Goal: Task Accomplishment & Management: Complete application form

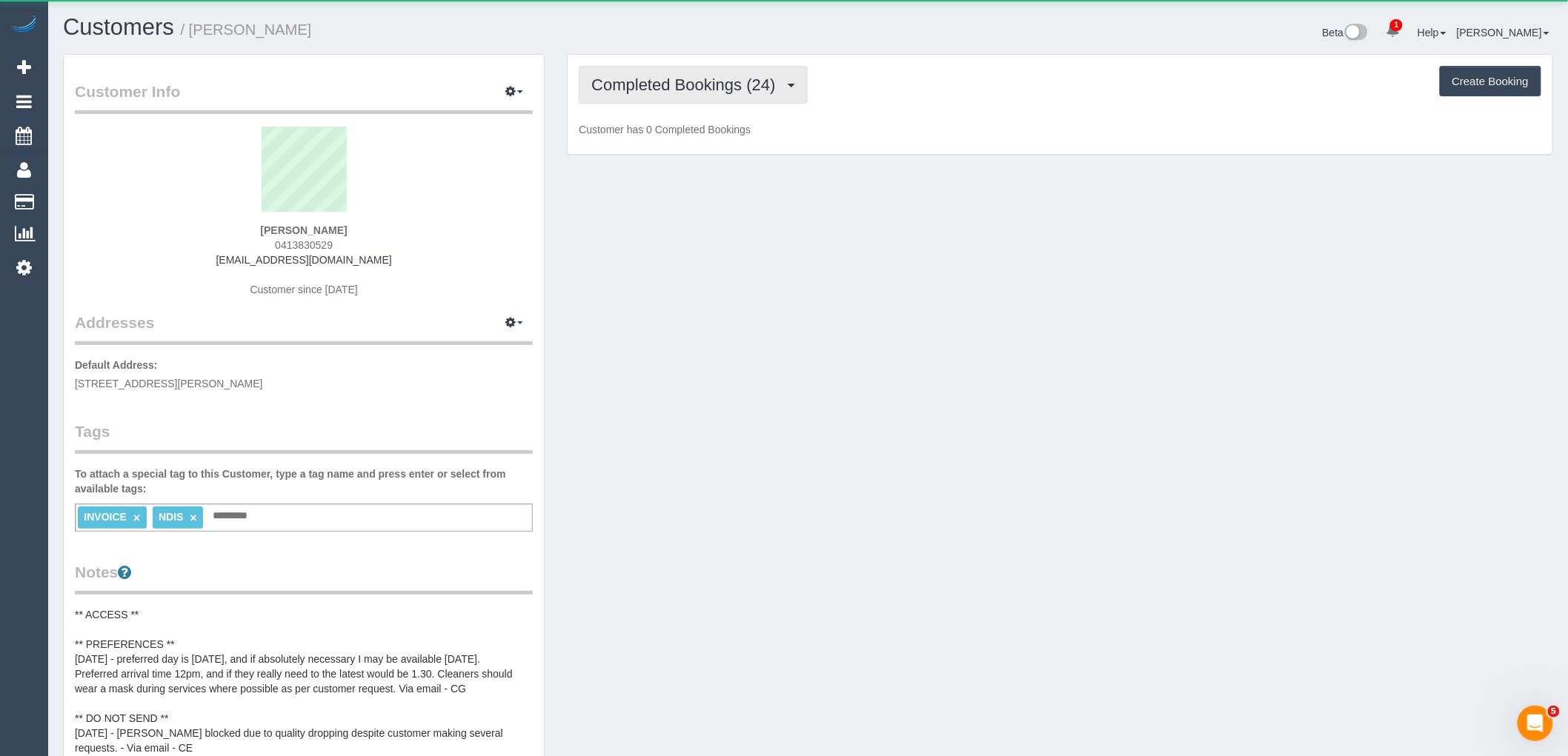
click at [734, 92] on span "Completed Bookings (24)" at bounding box center [687, 84] width 192 height 19
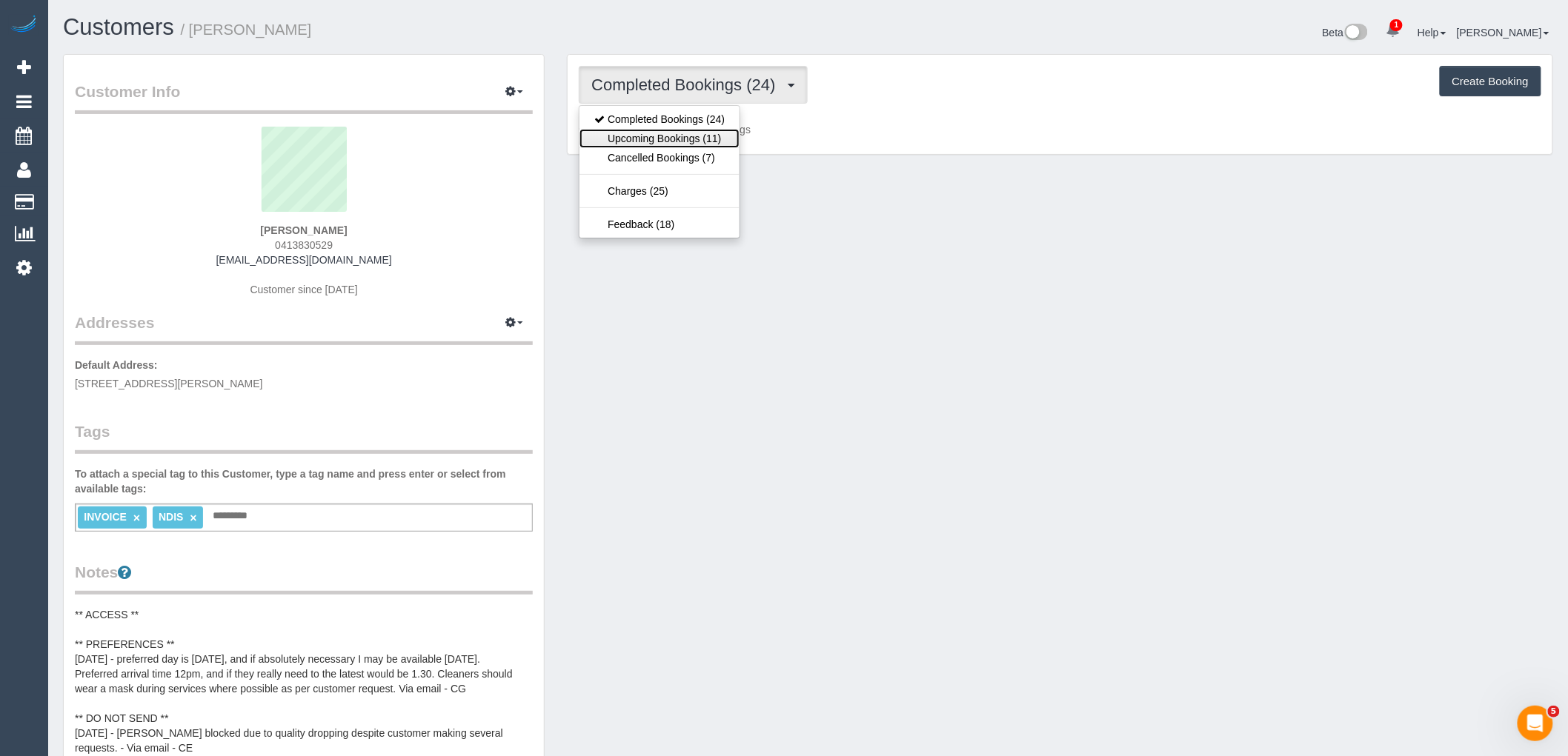
click at [726, 134] on link "Upcoming Bookings (11)" at bounding box center [659, 138] width 160 height 20
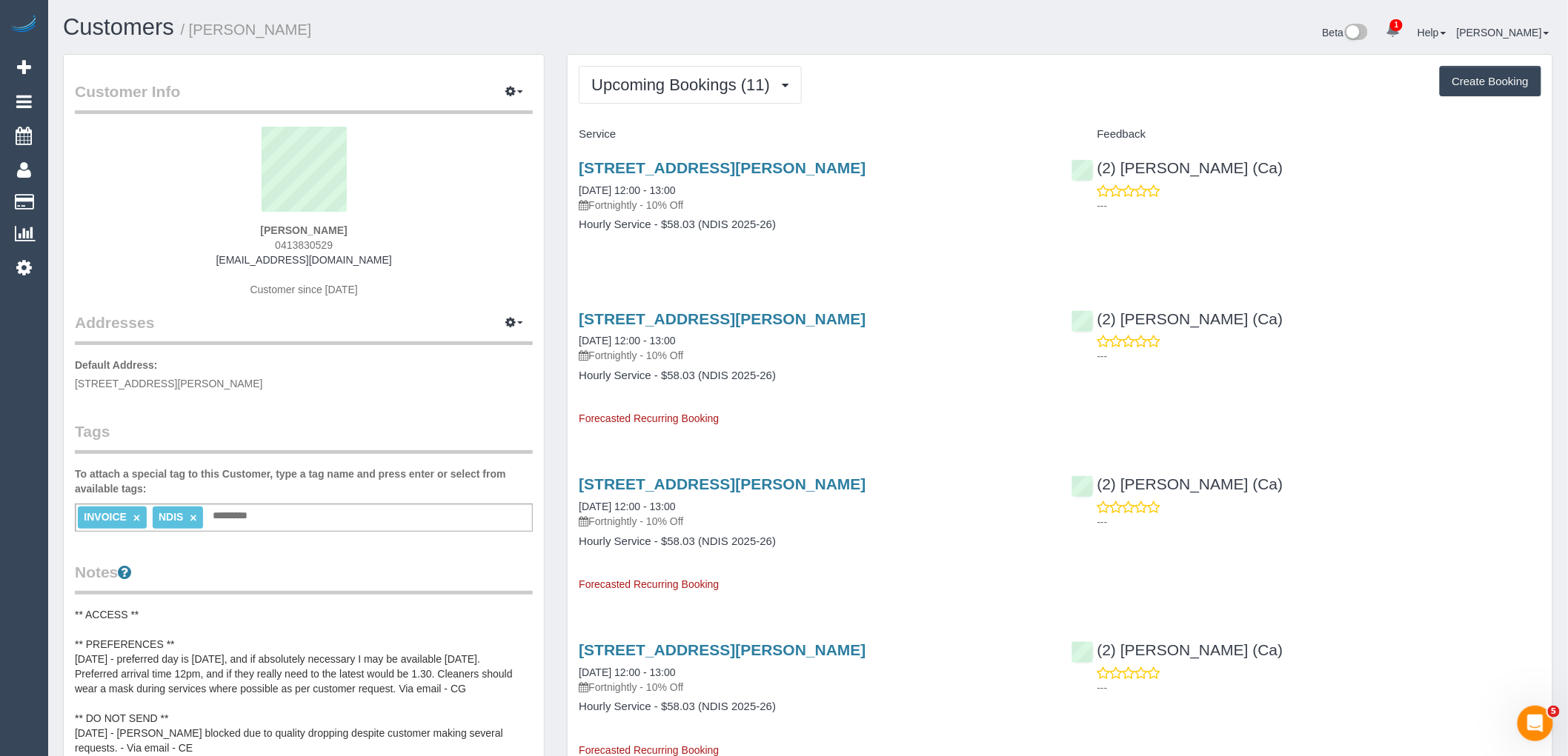
drag, startPoint x: 361, startPoint y: 226, endPoint x: 231, endPoint y: 225, distance: 130.0
click at [233, 225] on div "Joanne McKenzie 0413830529 joannagoannamckenzie@gmail.com Customer since 2024" at bounding box center [304, 219] width 458 height 186
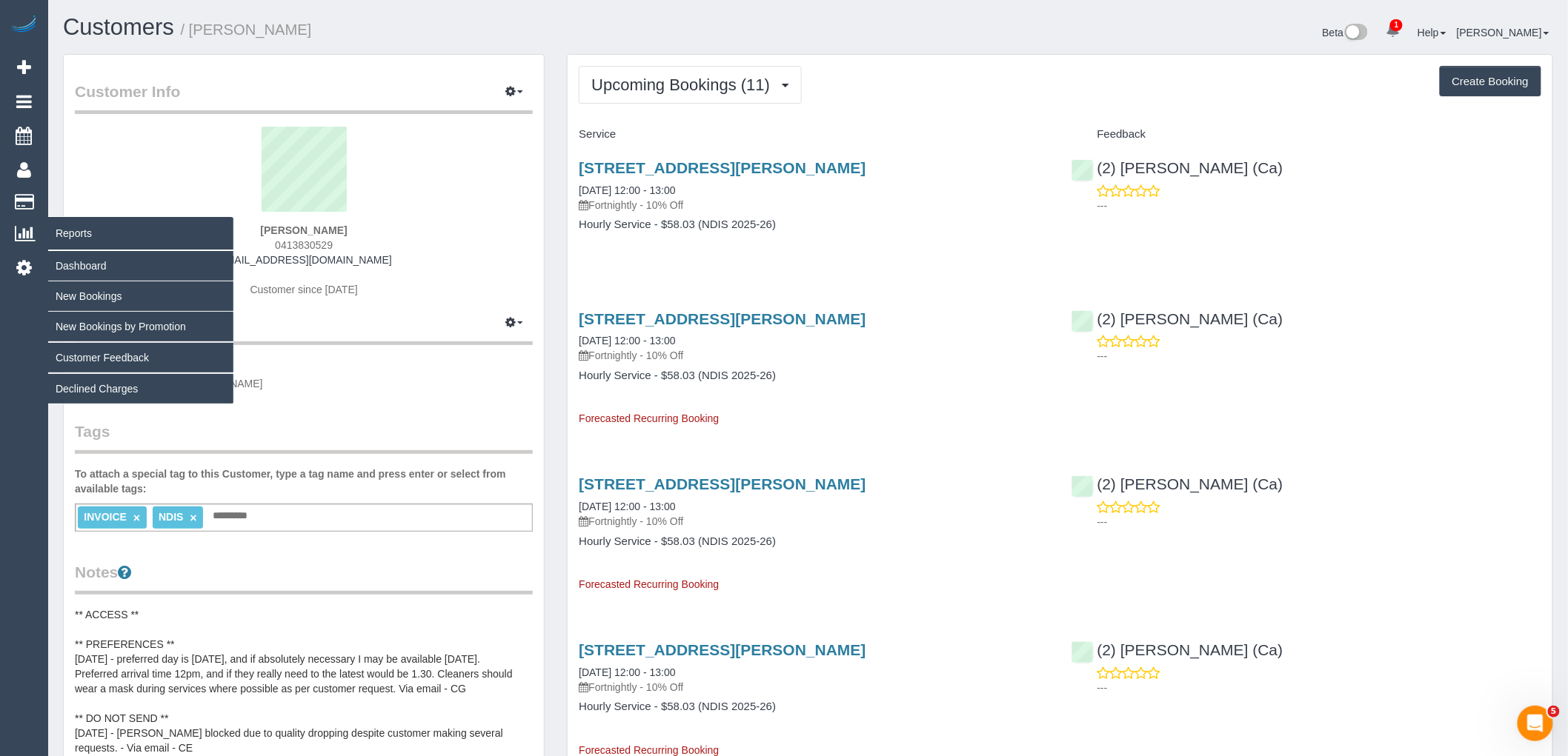
copy strong "Joanne McKenzie"
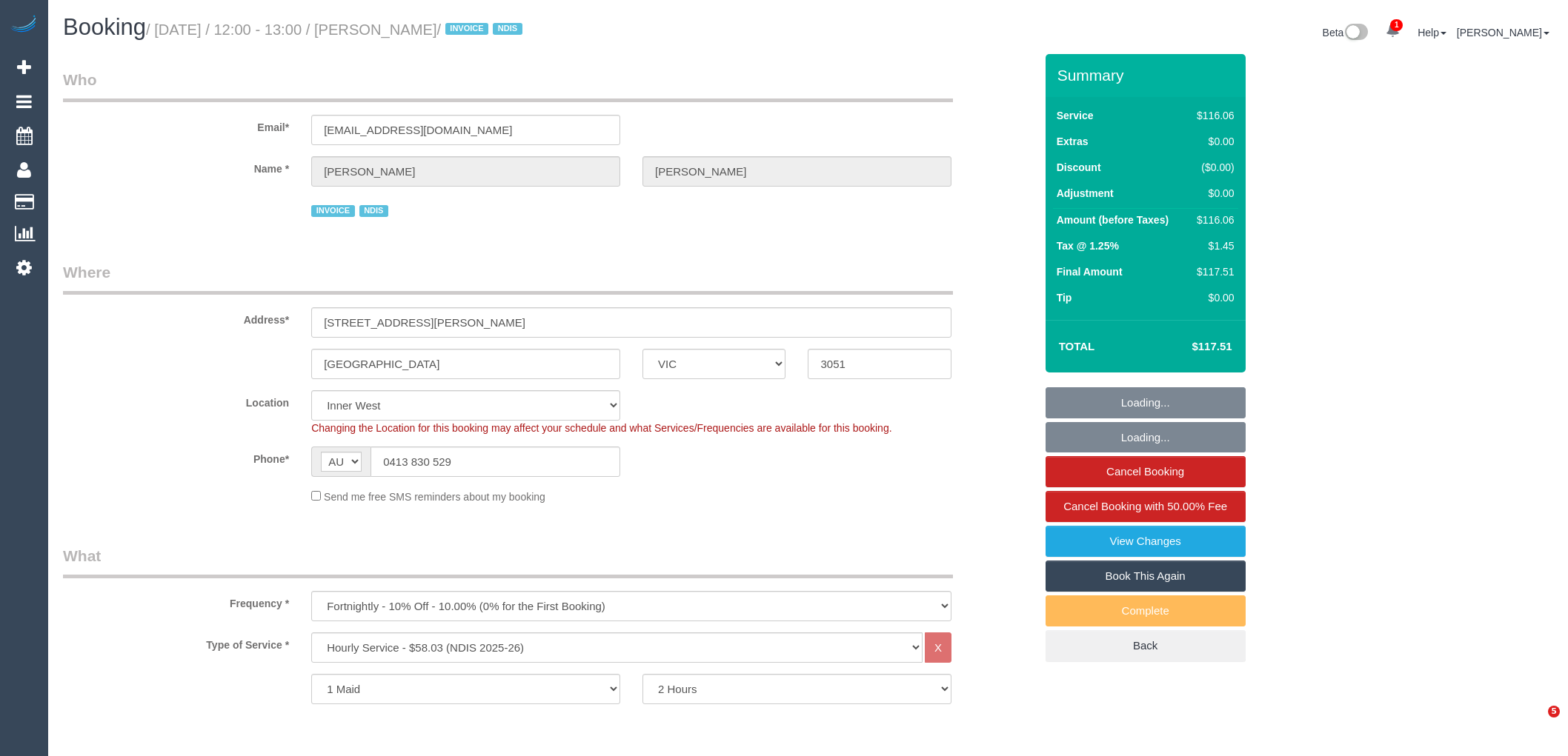
select select "VIC"
select select "number:27"
select select "number:14"
select select "number:19"
select select "number:25"
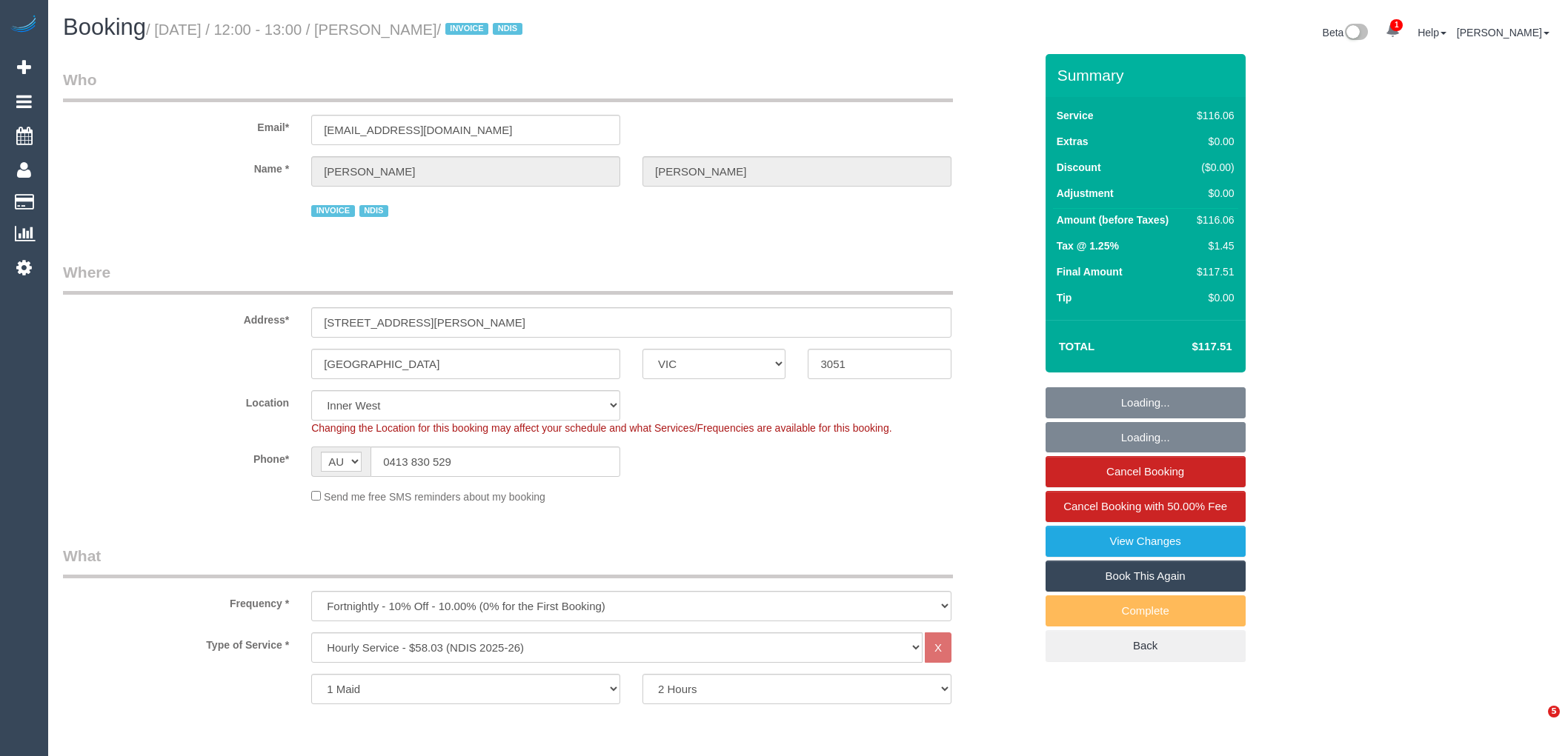
select select "number:35"
select select "number:12"
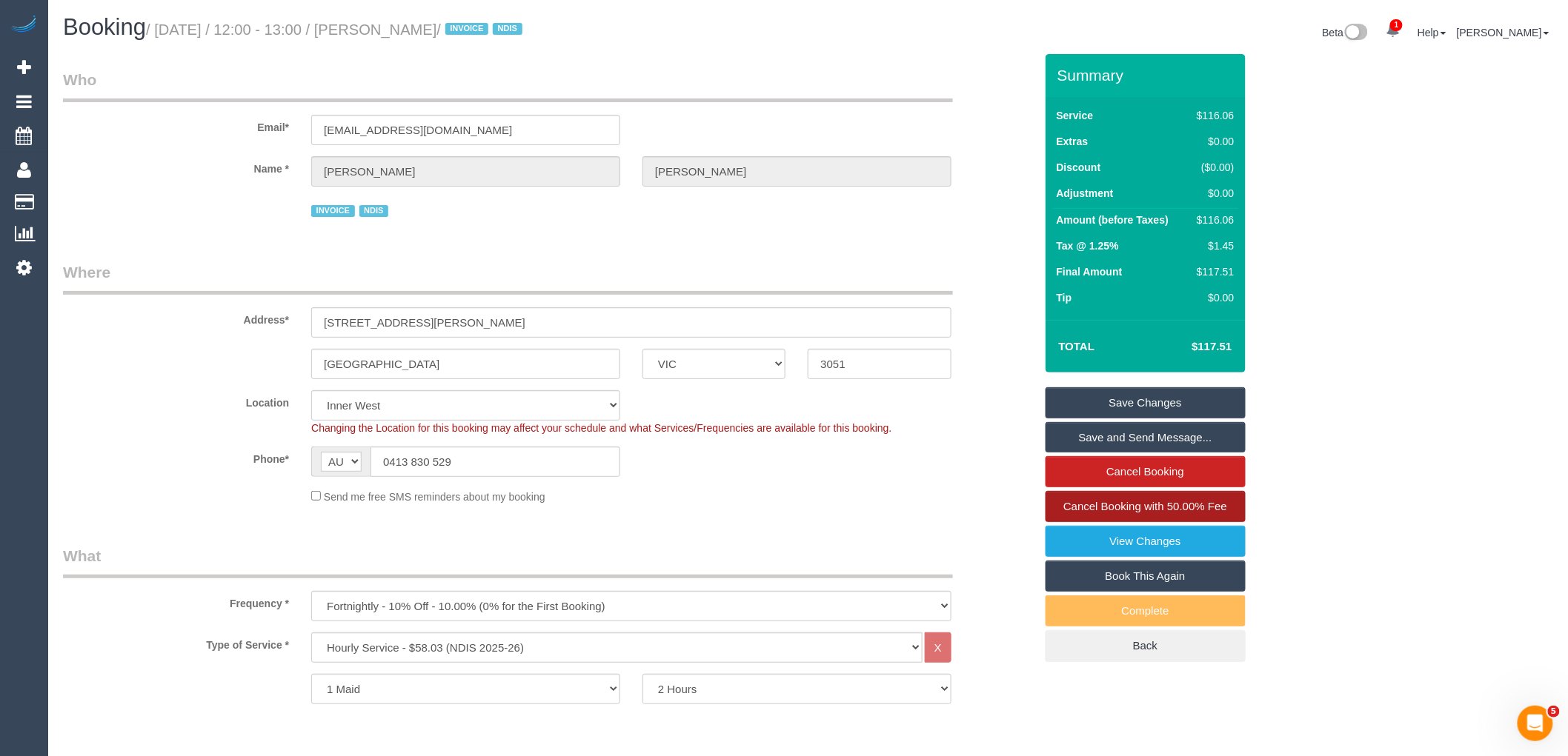
click at [1165, 505] on span "Cancel Booking with 50.00% Fee" at bounding box center [1145, 506] width 164 height 13
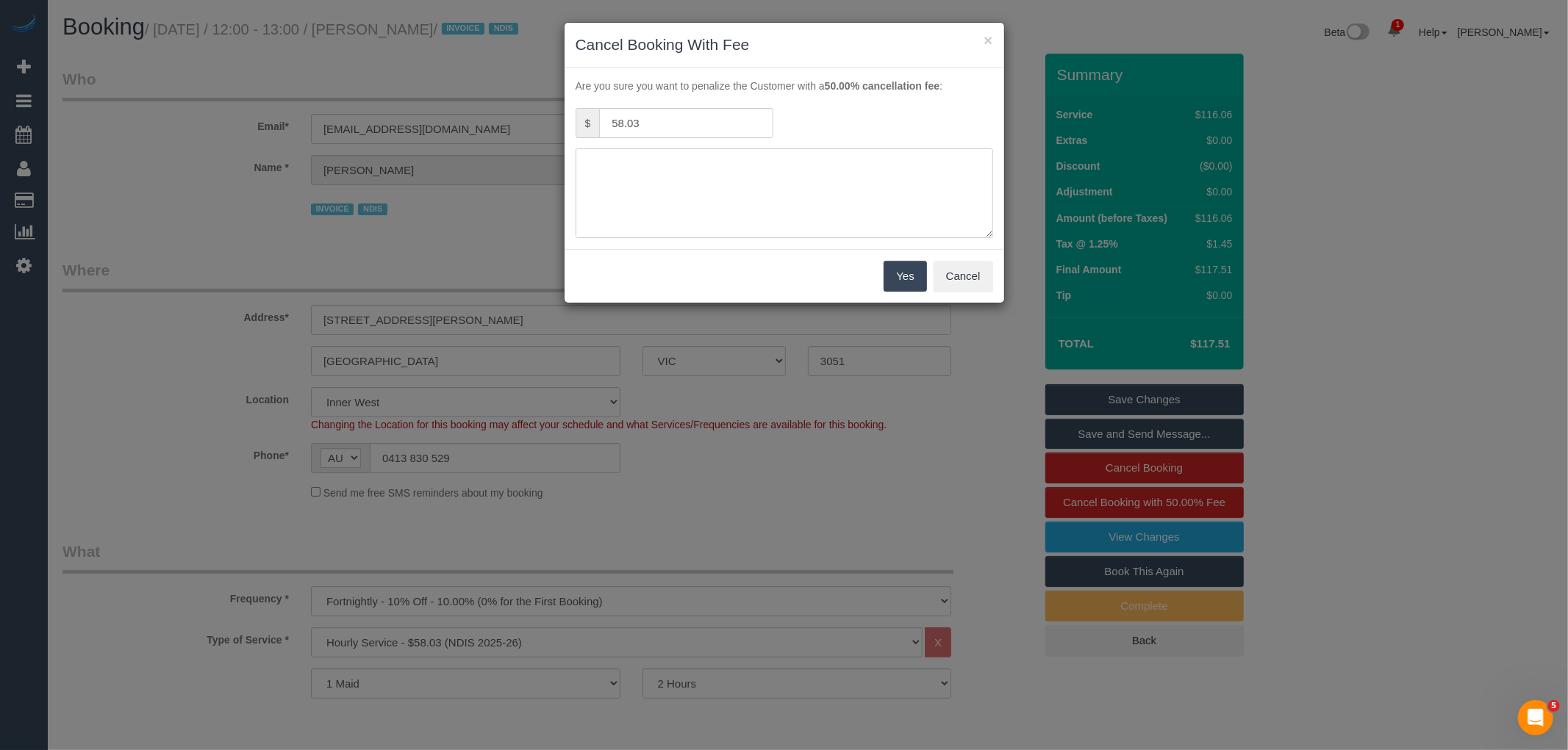
click at [751, 154] on textarea at bounding box center [784, 193] width 417 height 90
type textarea "Customer unwell via email VC"
click at [917, 281] on button "Yes" at bounding box center [905, 277] width 43 height 31
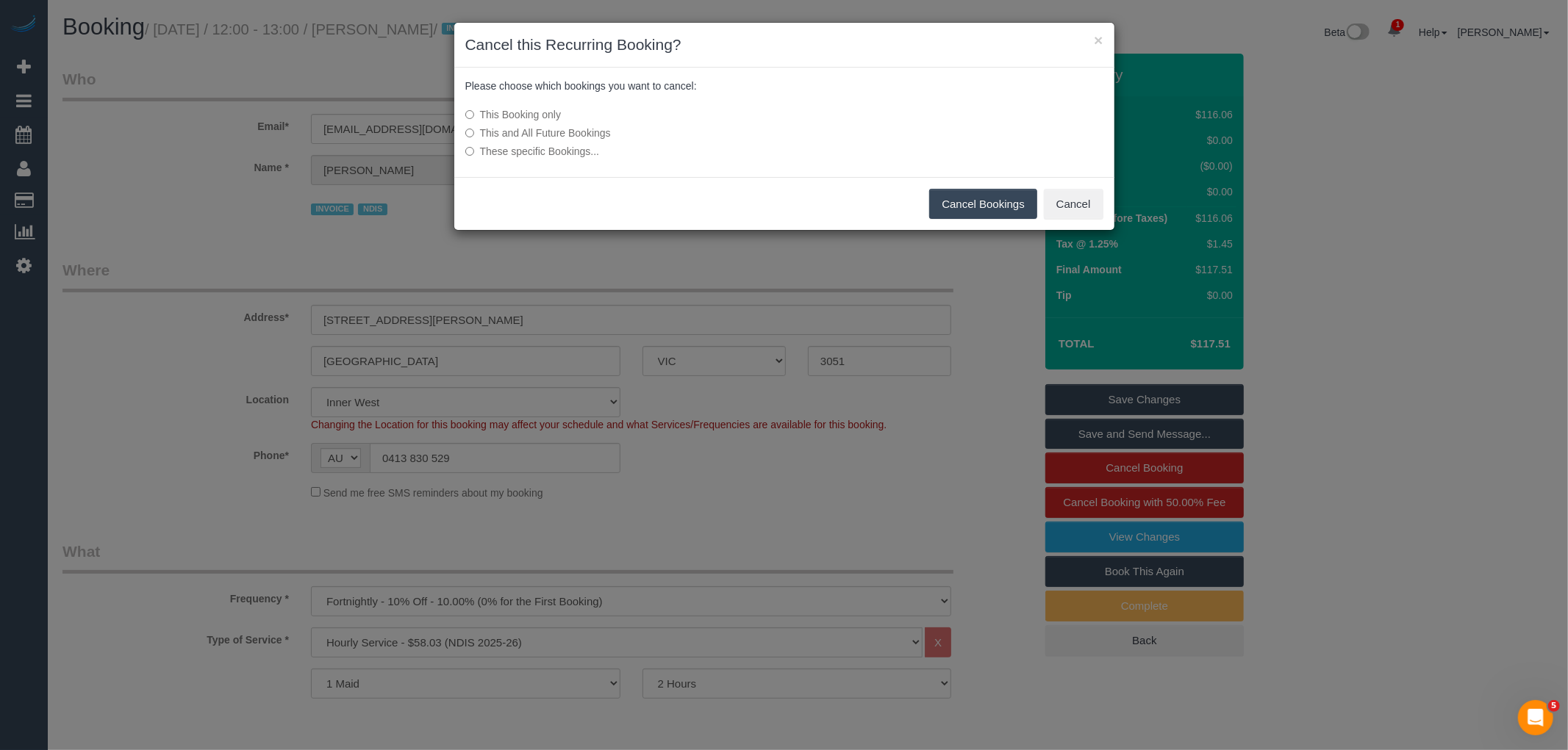
click at [1005, 196] on button "Cancel Bookings" at bounding box center [982, 205] width 108 height 31
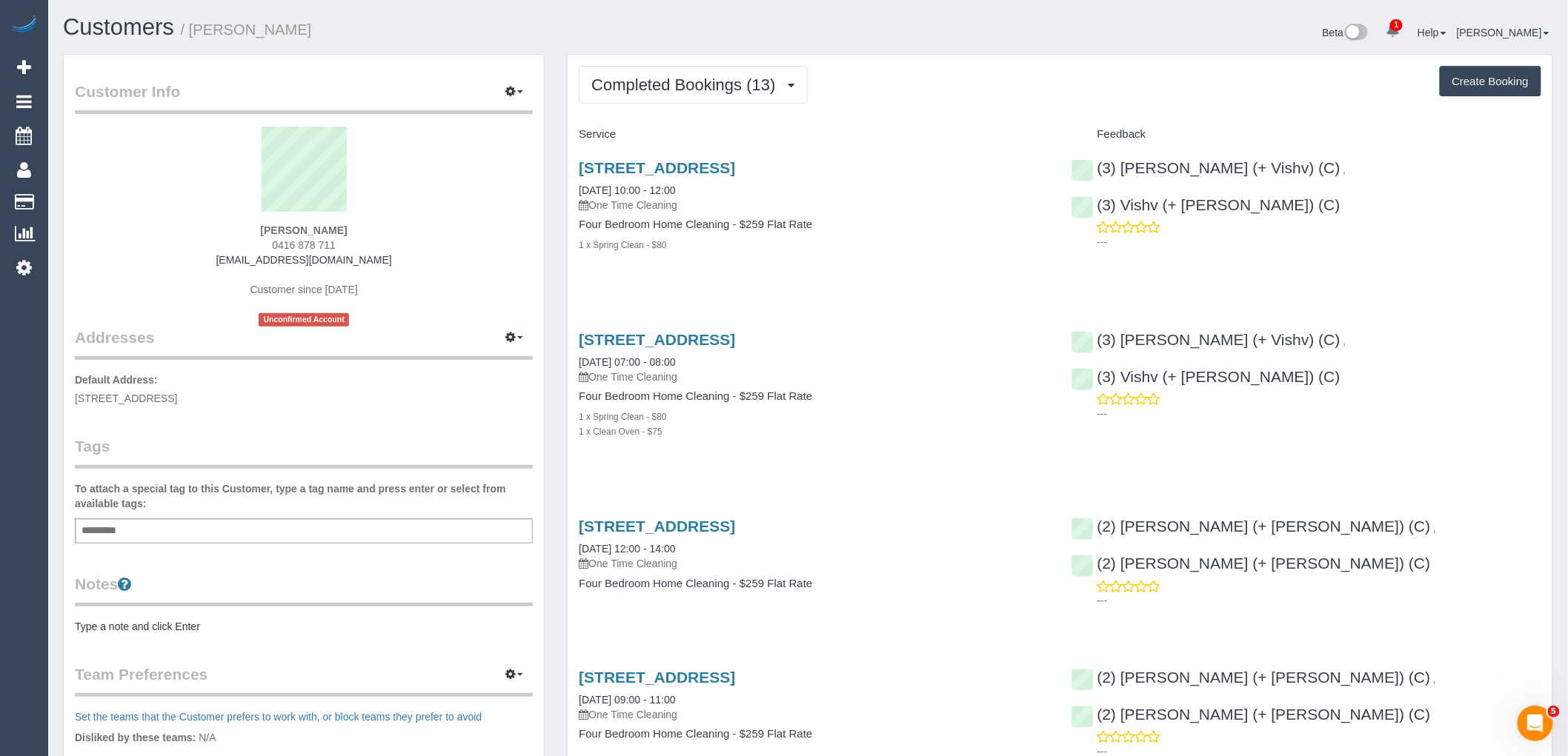
click at [1490, 72] on button "Create Booking" at bounding box center [1489, 81] width 101 height 31
select select "VIC"
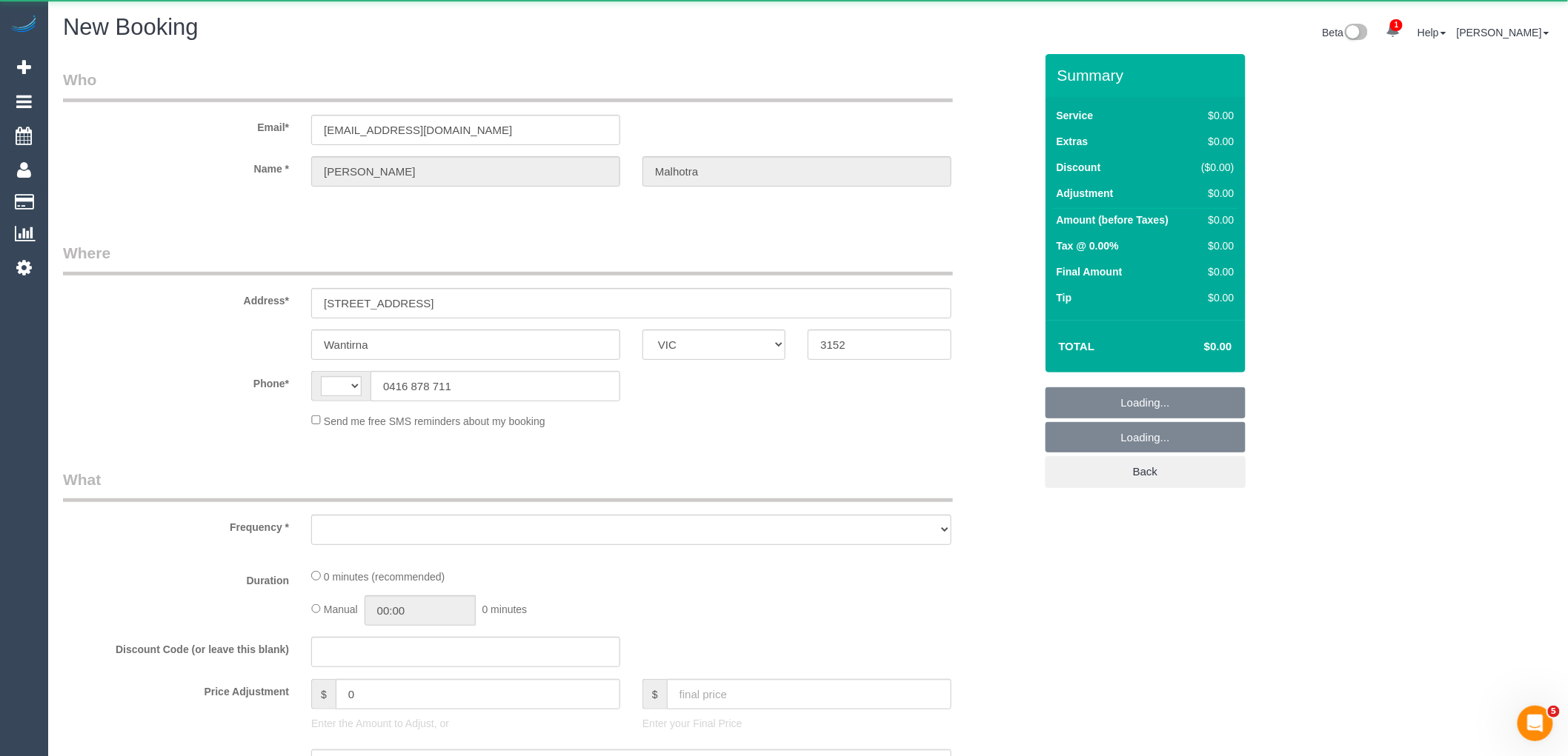
select select "string:AU"
select select "object:1998"
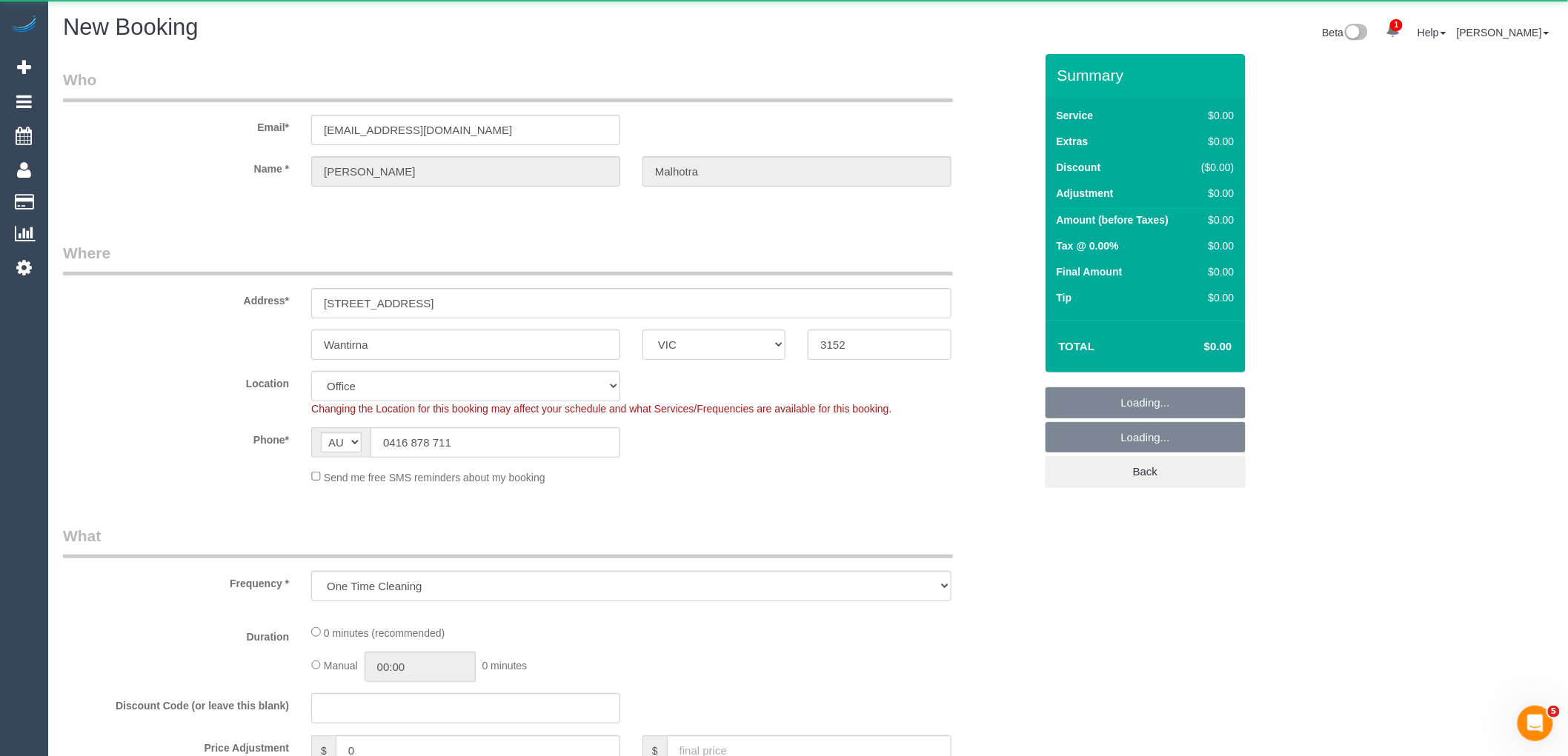
select select "string:stripe-pm_1QeROi2GScqysDRVSZNb9zIM"
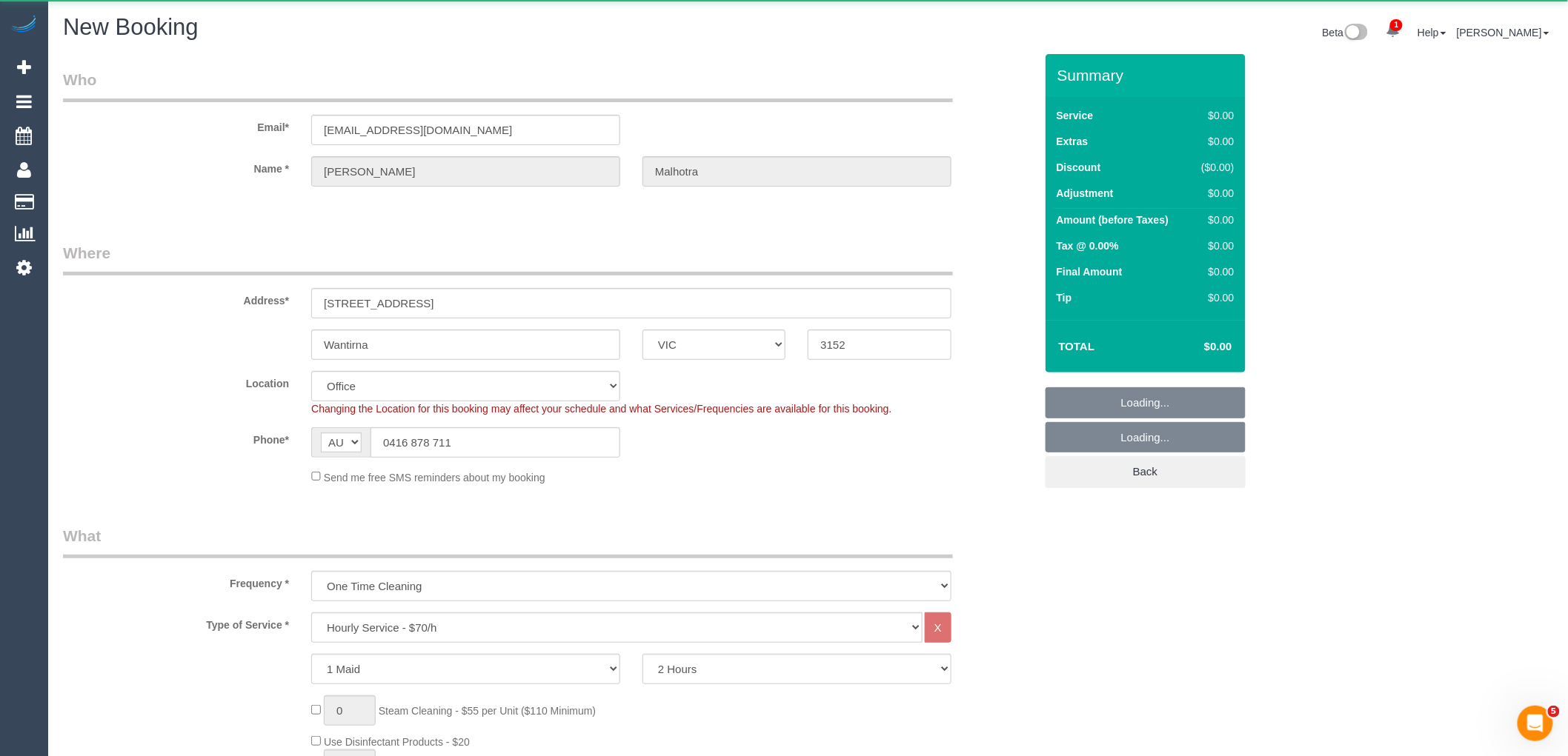
select select "object:3437"
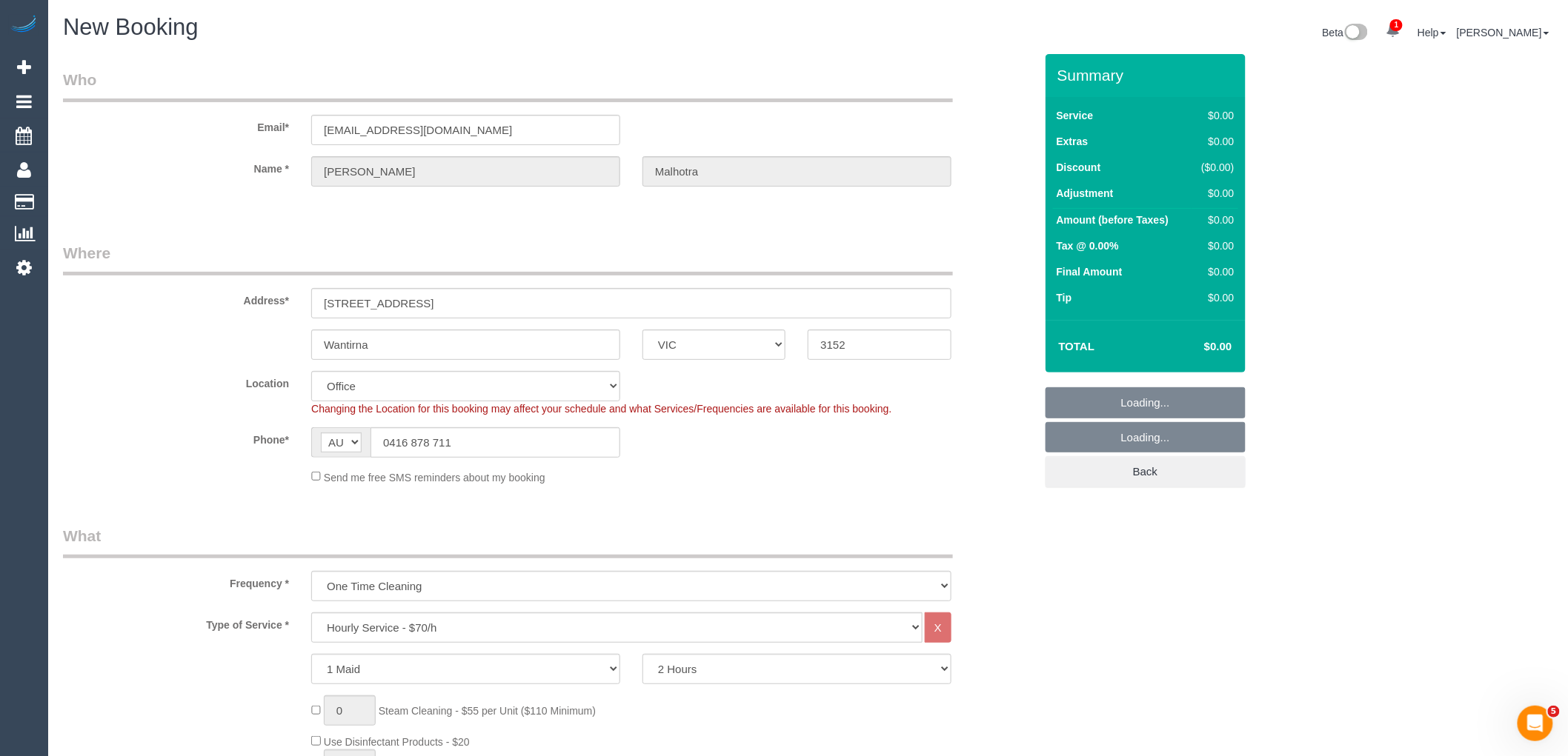
select select "48"
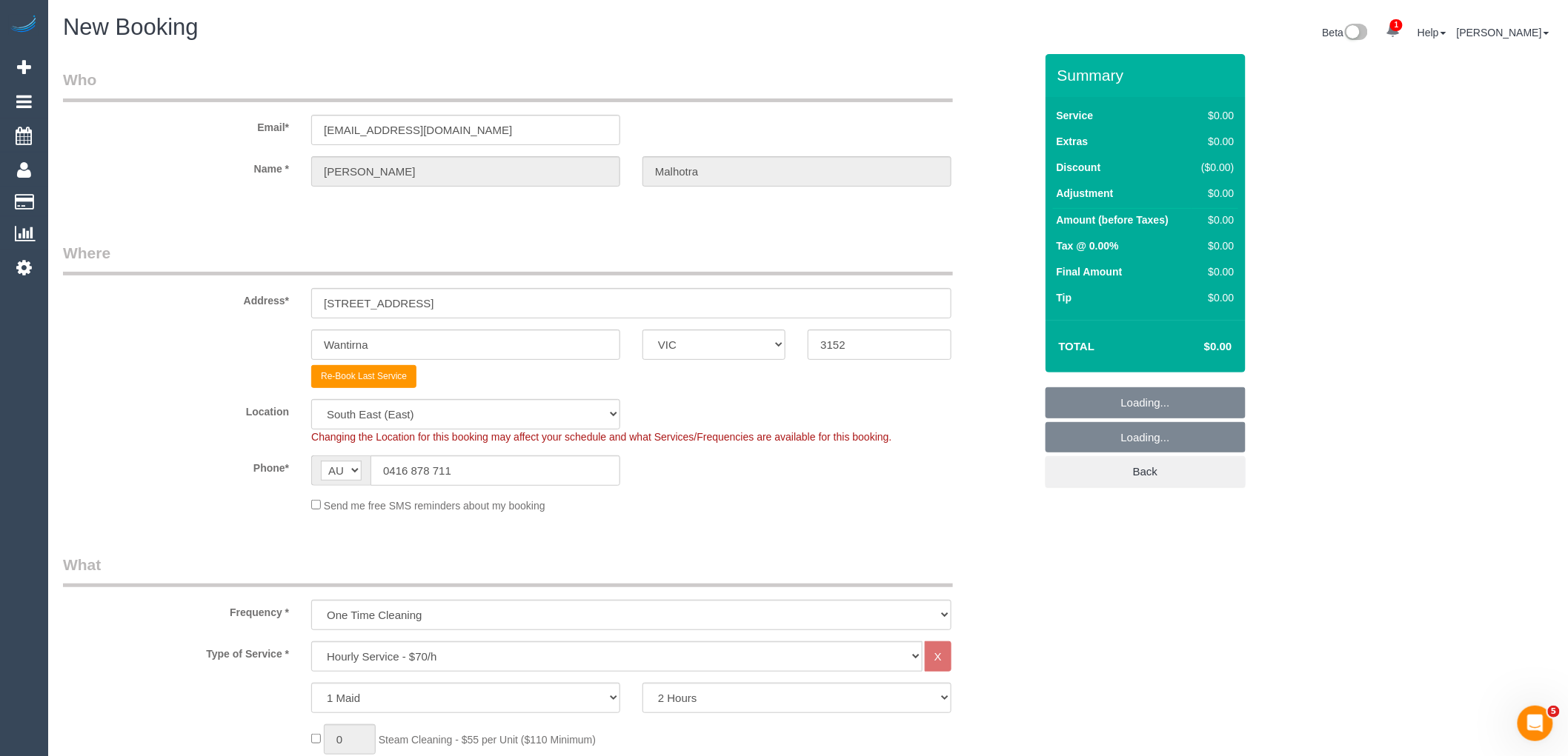
select select "object:3447"
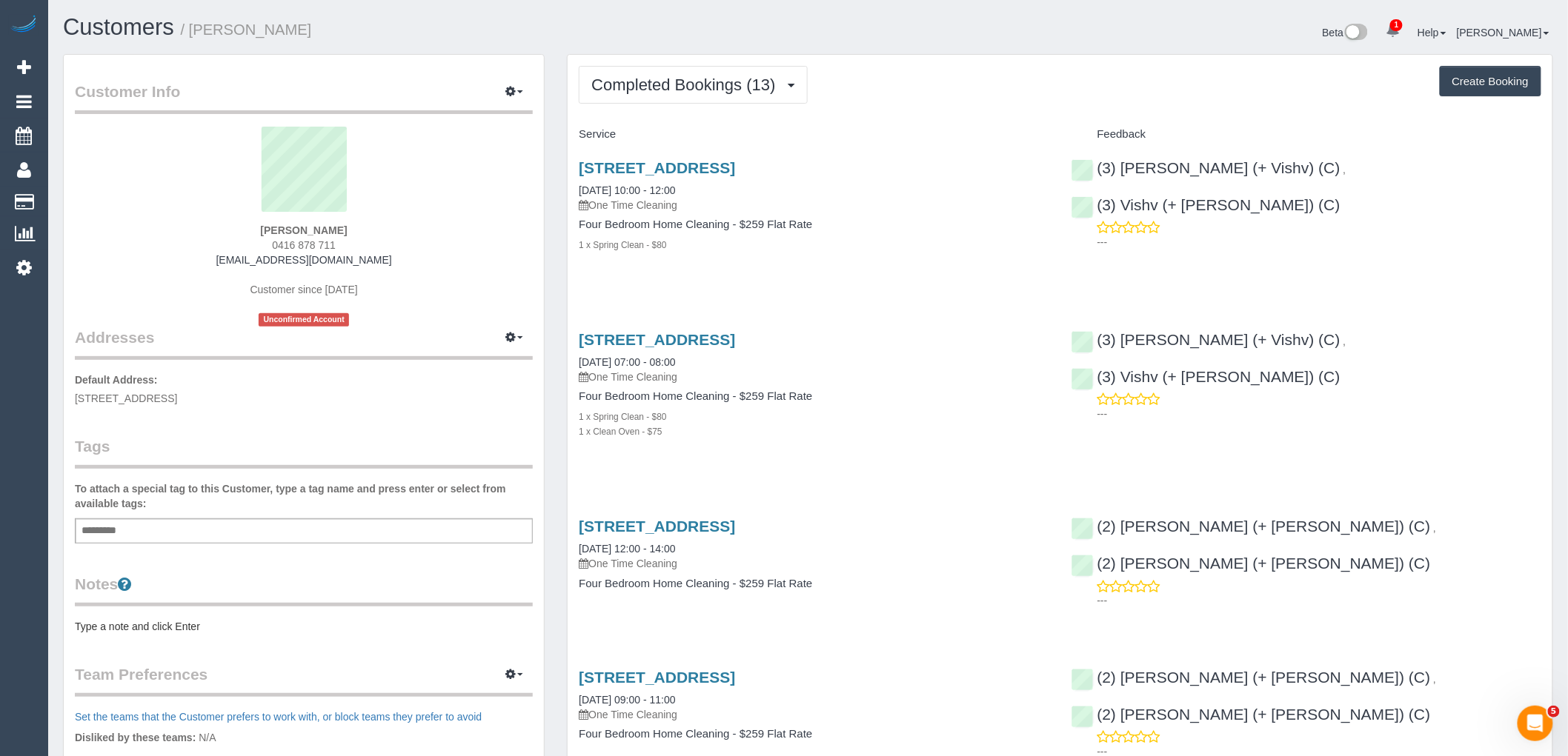
click at [1497, 80] on button "Create Booking" at bounding box center [1489, 81] width 101 height 31
select select "VIC"
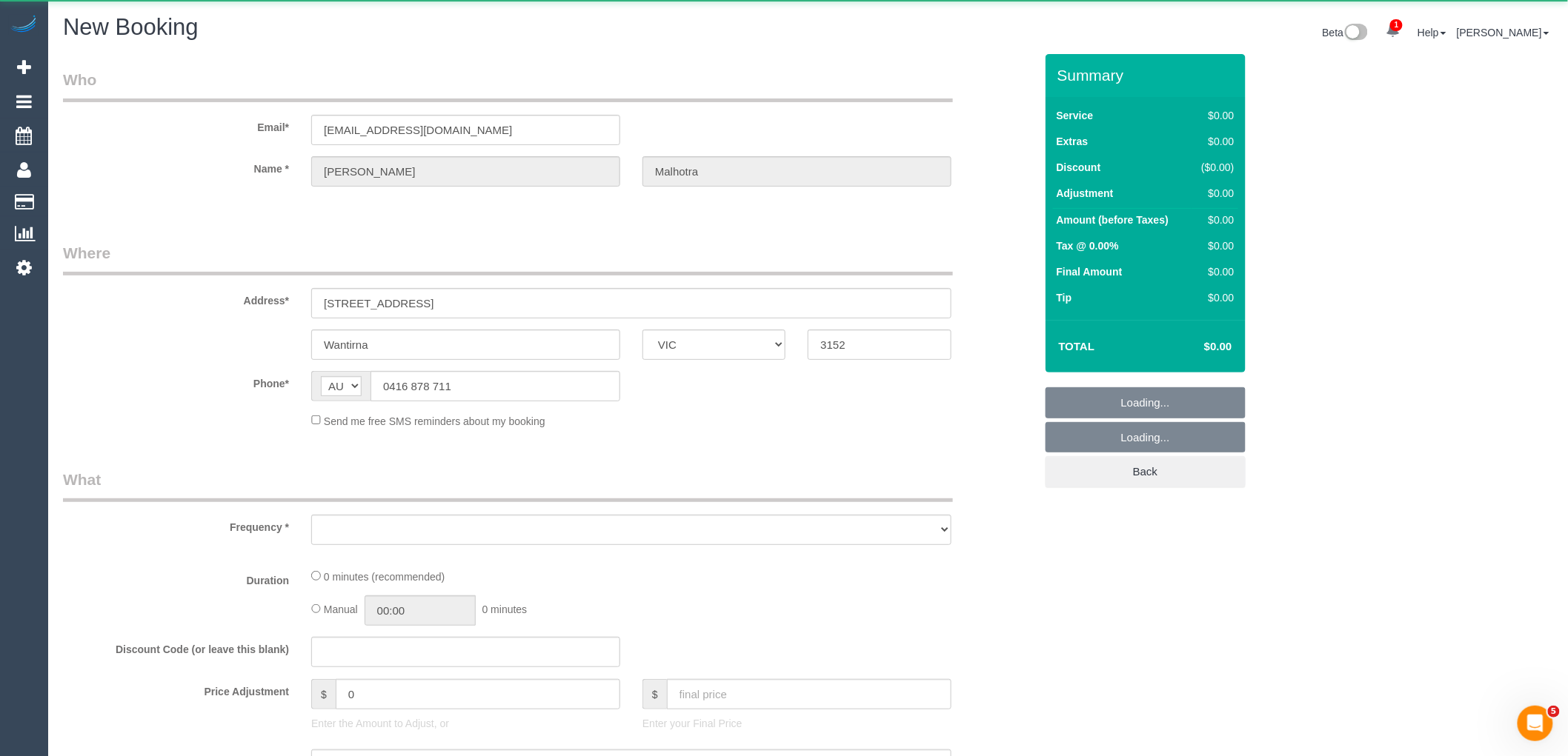
select select "object:5023"
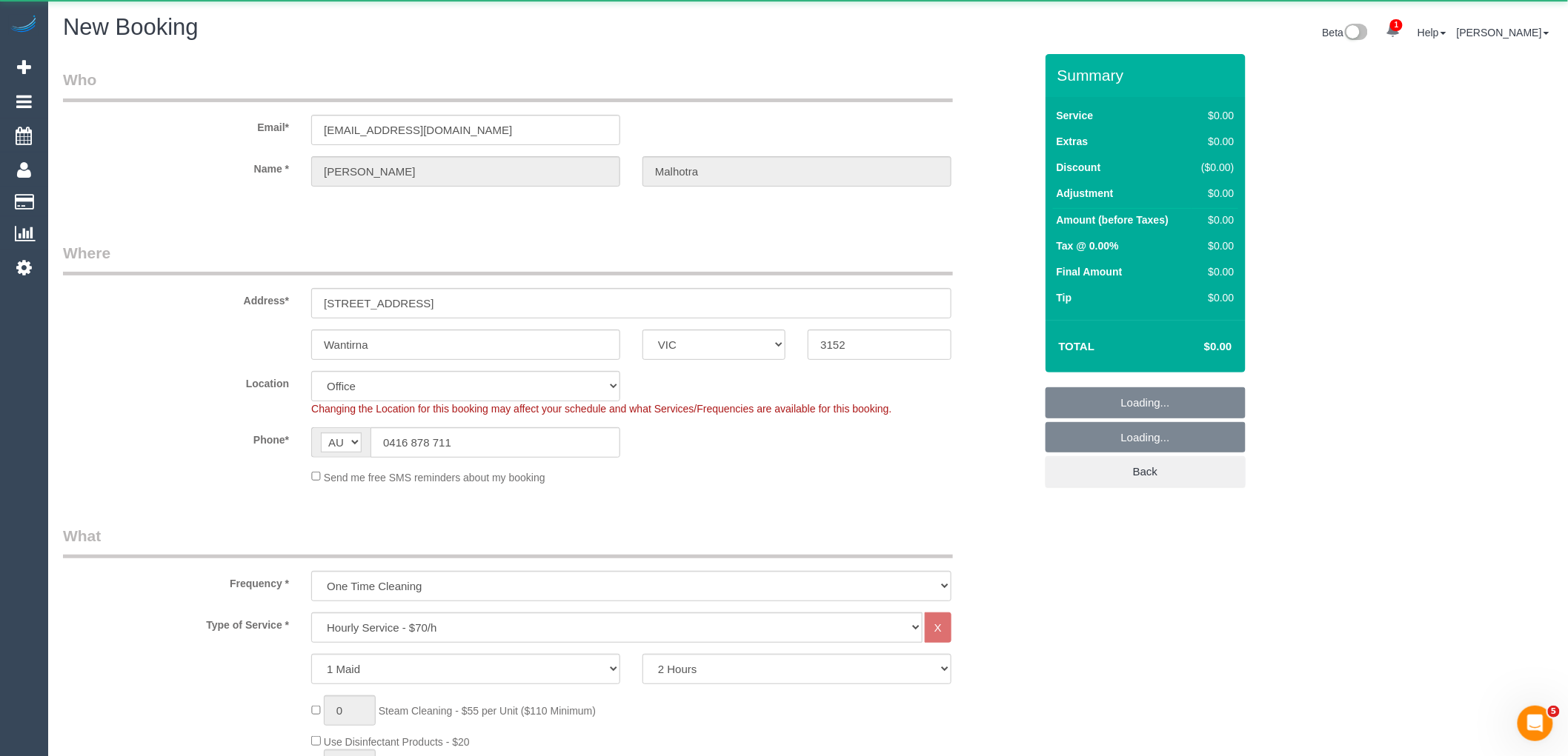
select select "string:stripe-pm_1QeROi2GScqysDRVSZNb9zIM"
select select "object:5206"
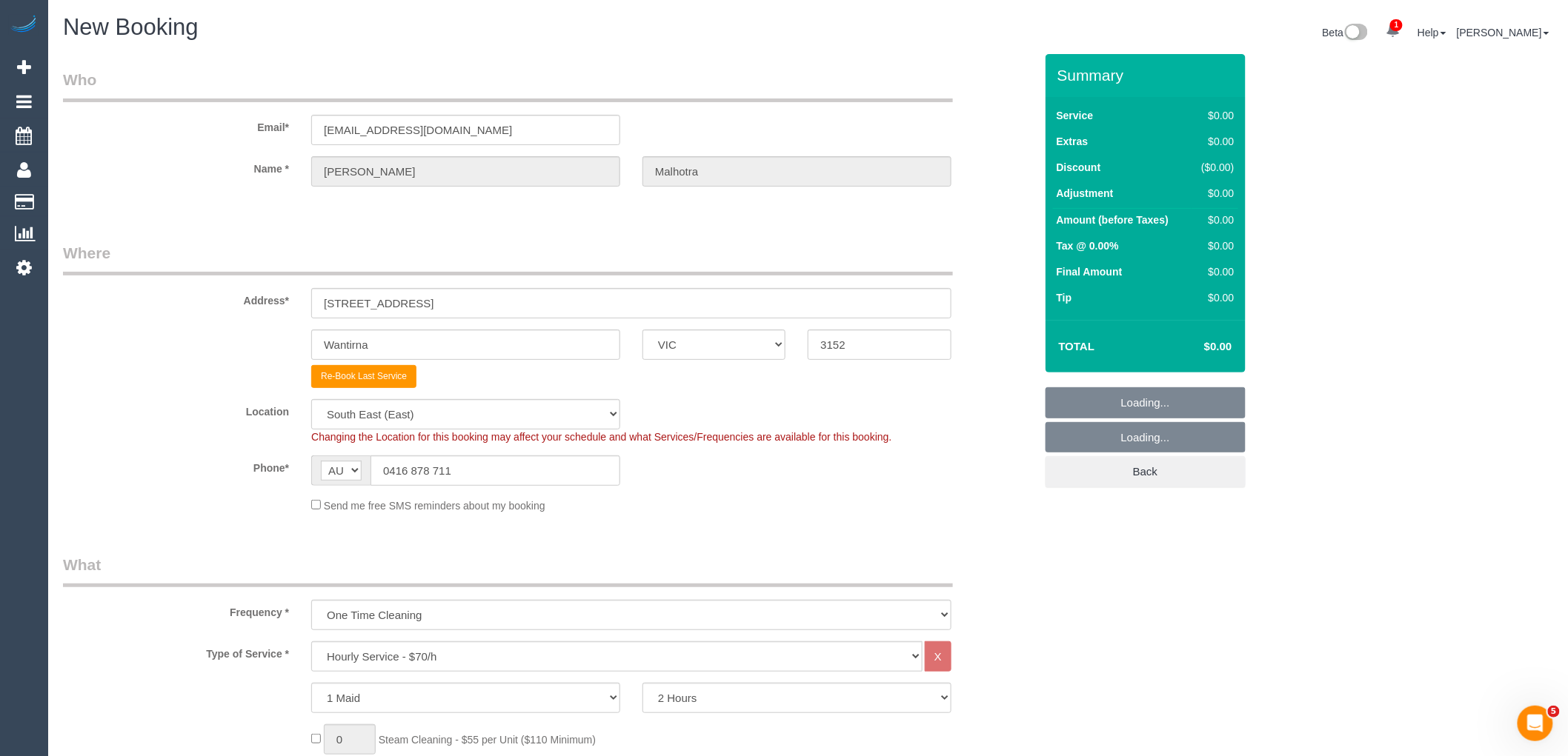
select select "48"
select select "object:6472"
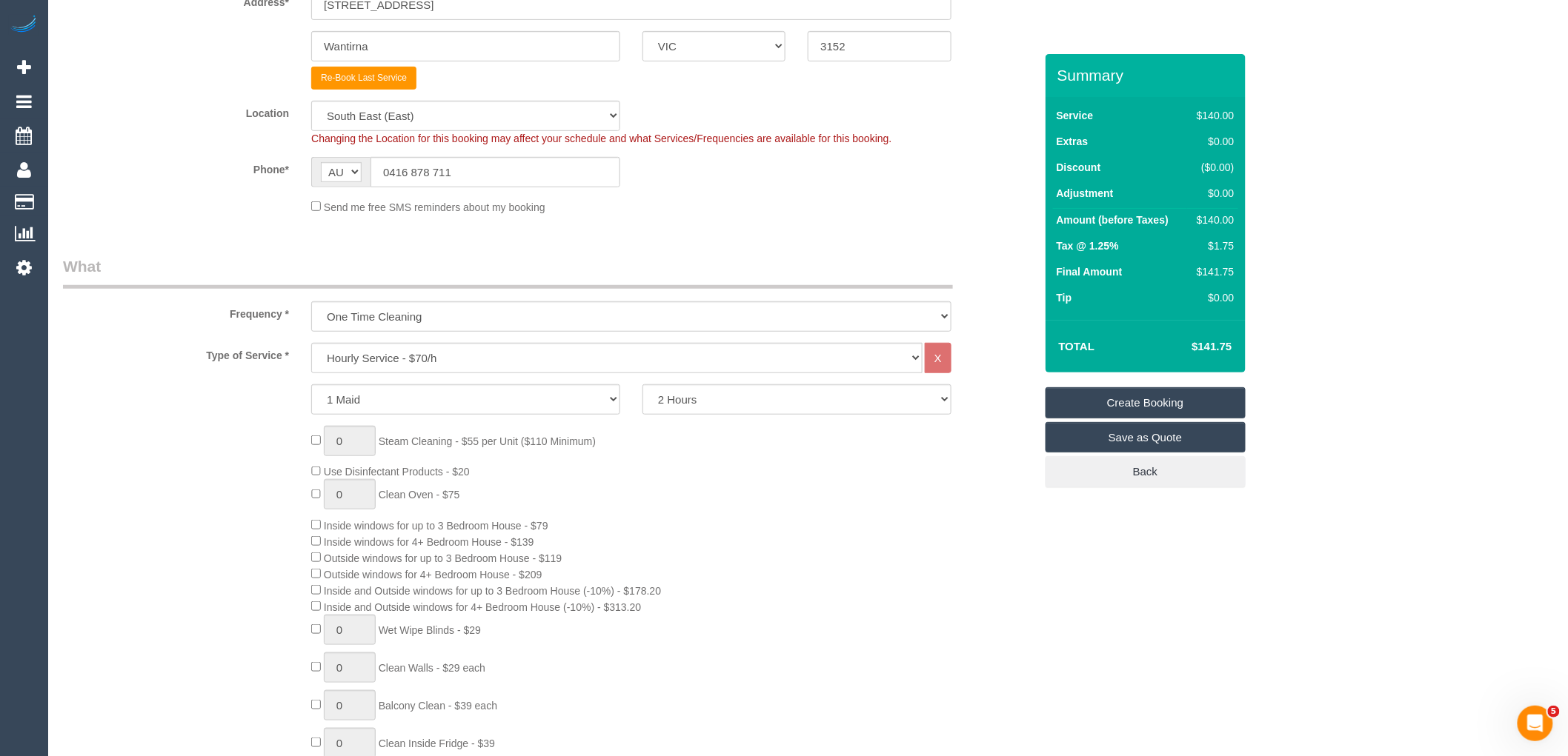
scroll to position [329, 0]
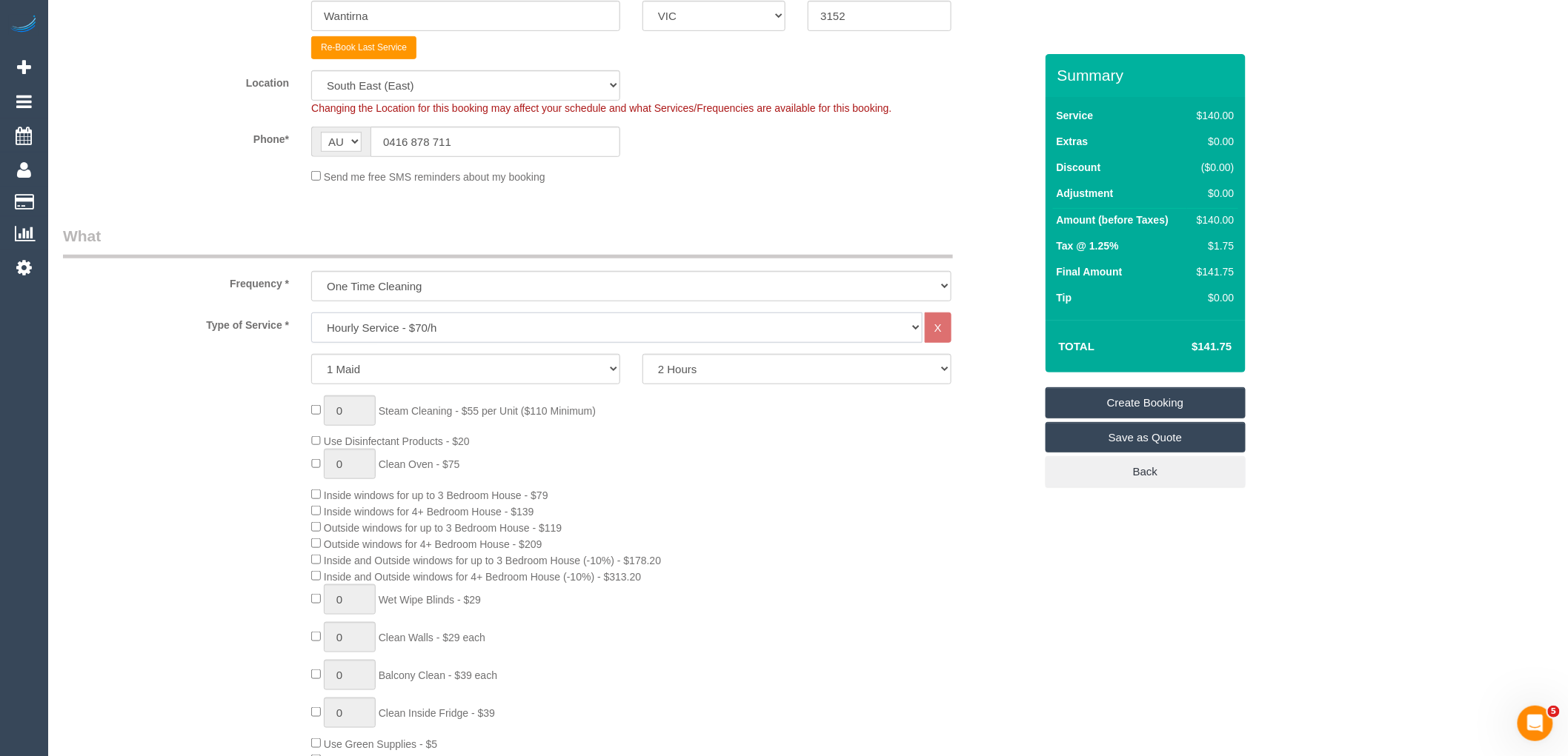
click at [426, 328] on select "Hourly Service - $70/h Hourly Service - $65/h Hourly Service - $60/h Hourly Ser…" at bounding box center [617, 327] width 611 height 30
select select "213"
click at [311, 313] on select "Hourly Service - $70/h Hourly Service - $65/h Hourly Service - $60/h Hourly Ser…" at bounding box center [617, 327] width 611 height 30
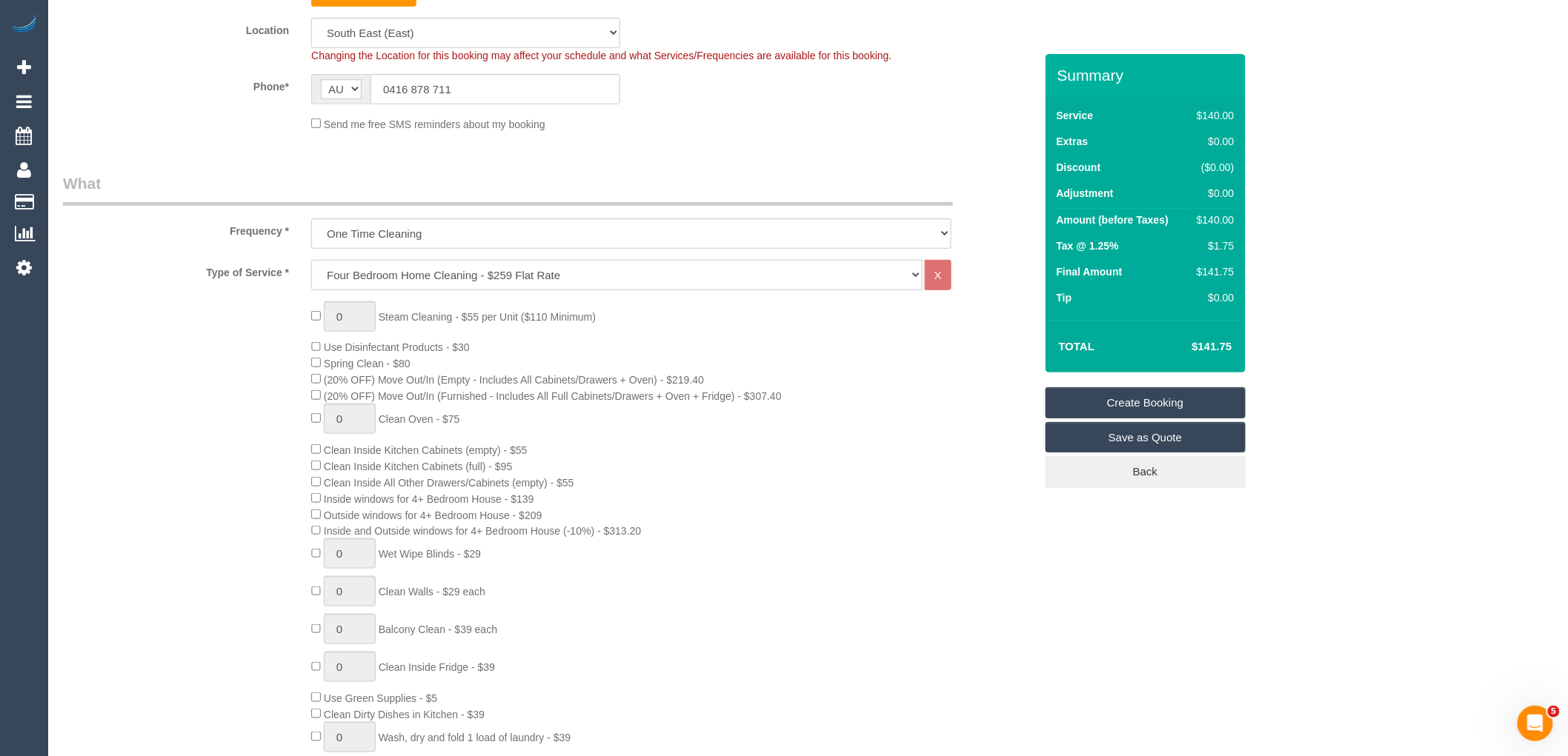
scroll to position [411, 0]
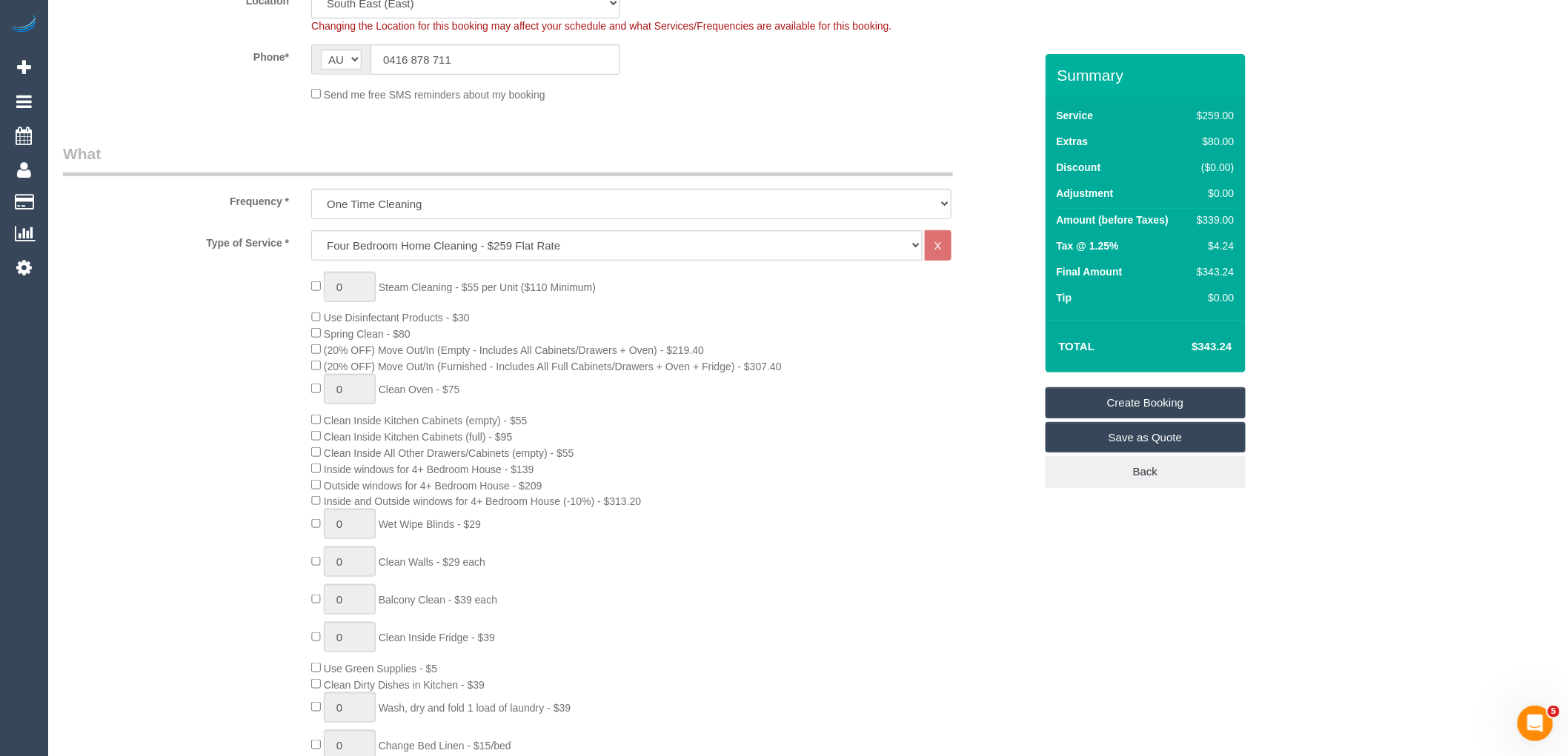
click at [867, 423] on div "0 Steam Cleaning - $55 per Unit ($110 Minimum) Use Disinfectant Products - $30 …" at bounding box center [672, 547] width 745 height 551
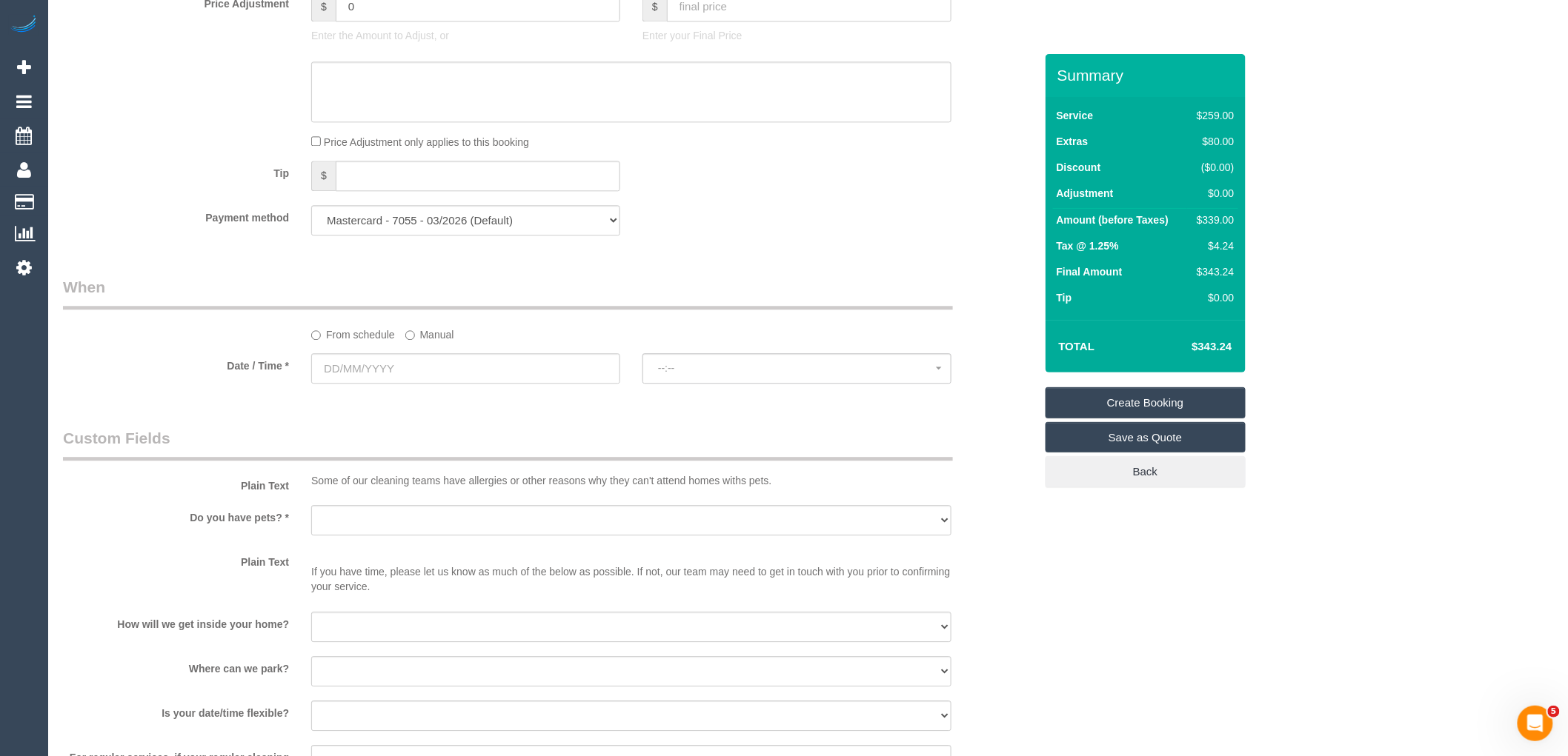
scroll to position [1398, 0]
click at [381, 380] on input "text" at bounding box center [466, 364] width 308 height 30
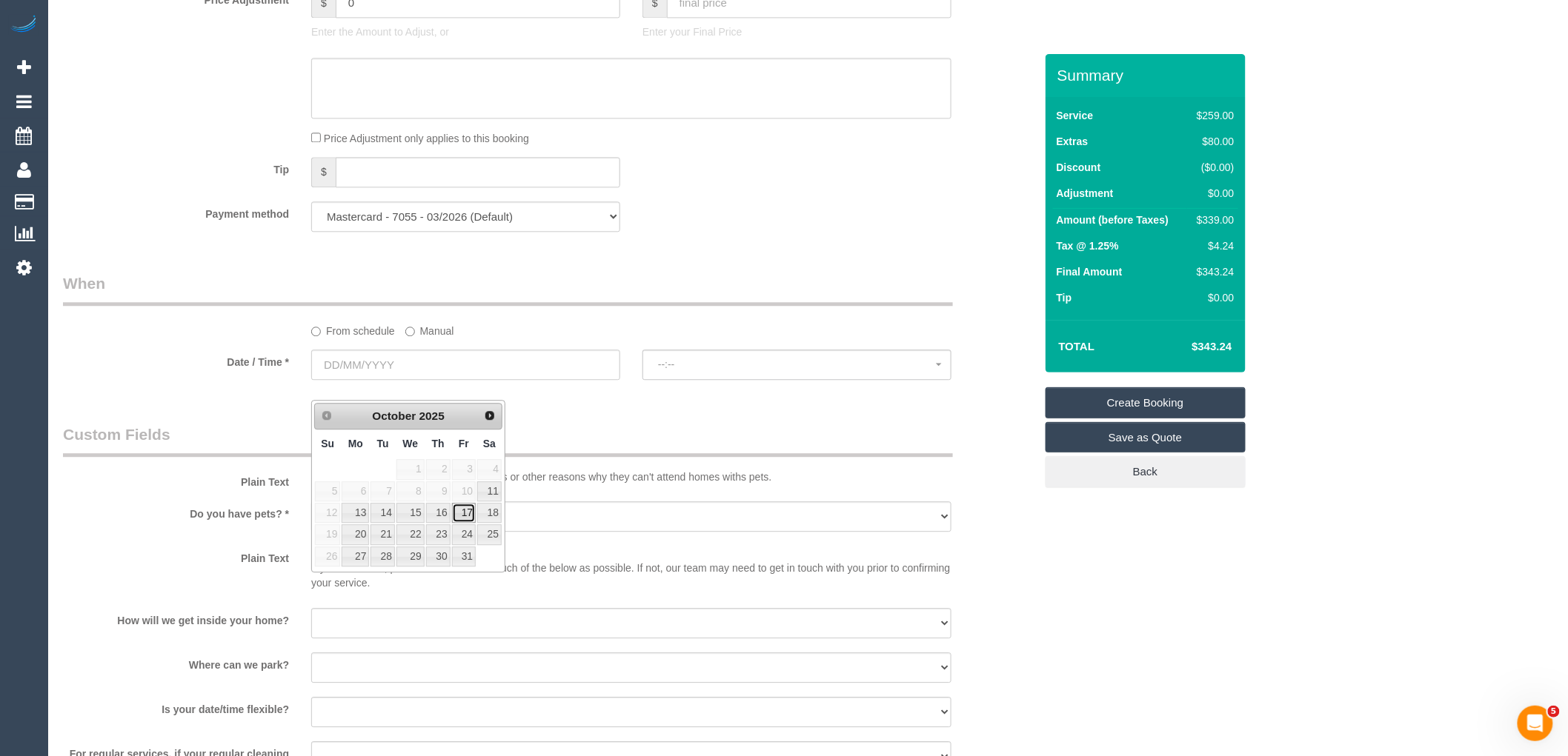
click at [466, 515] on link "17" at bounding box center [464, 513] width 24 height 20
type input "[DATE]"
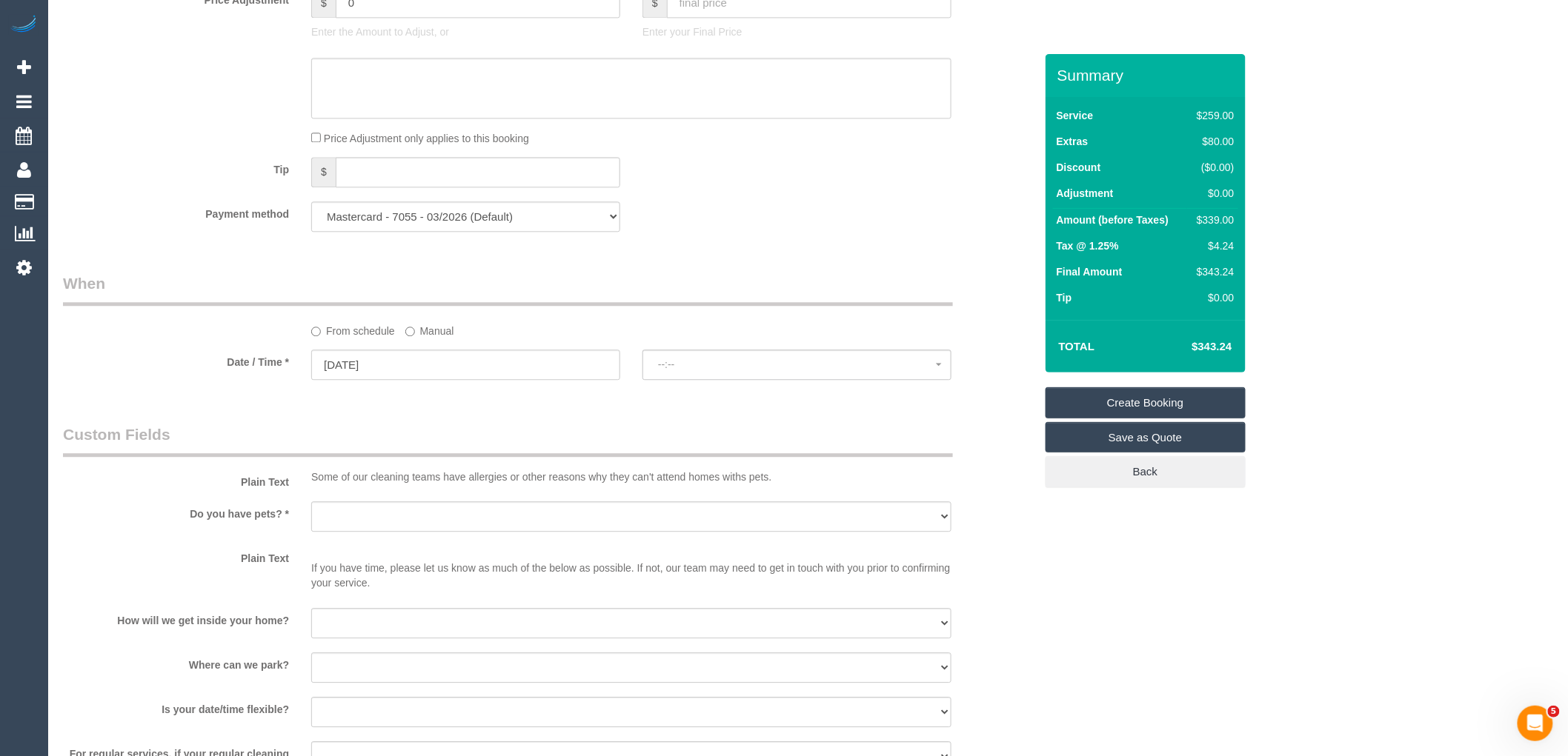
select select "spot1"
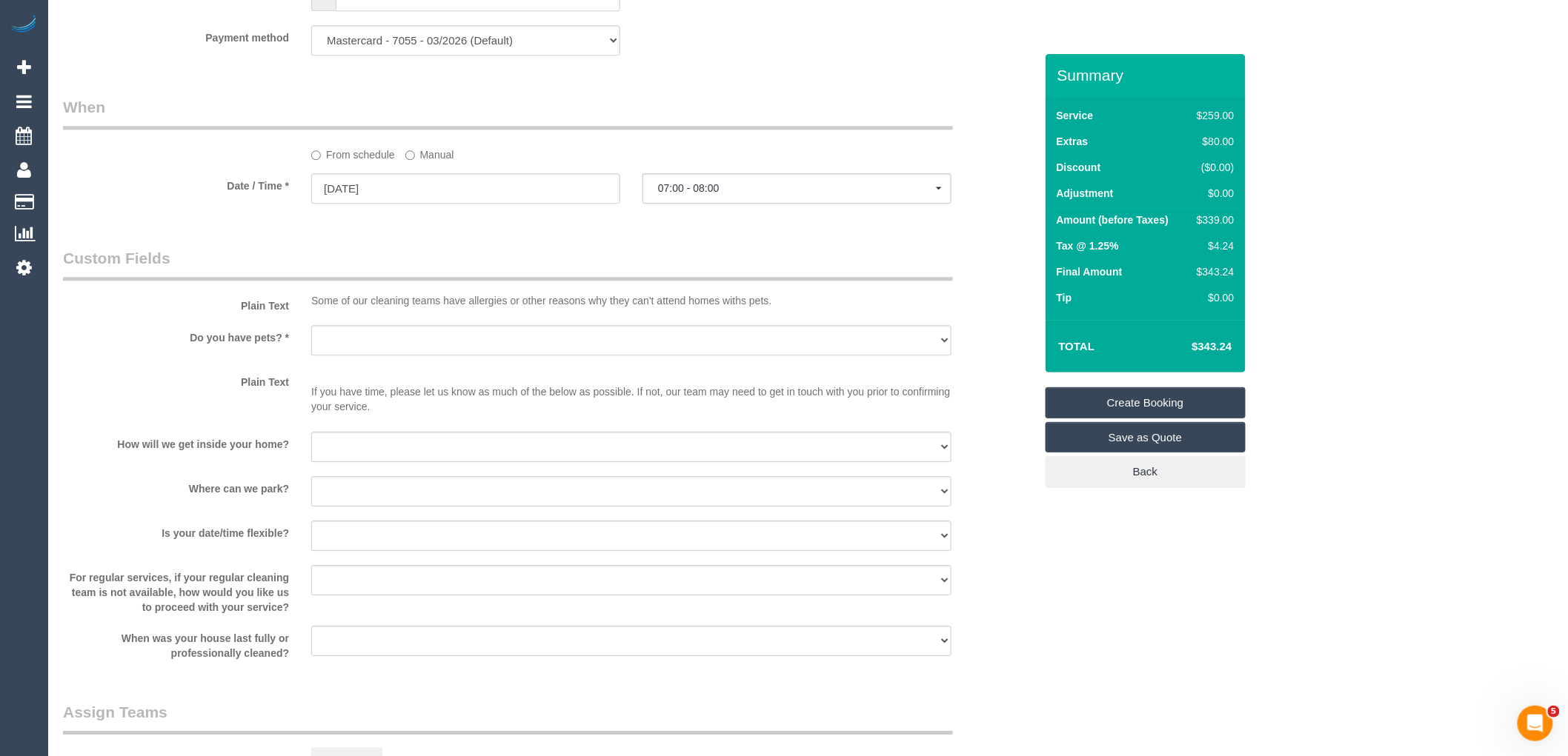
scroll to position [1646, 0]
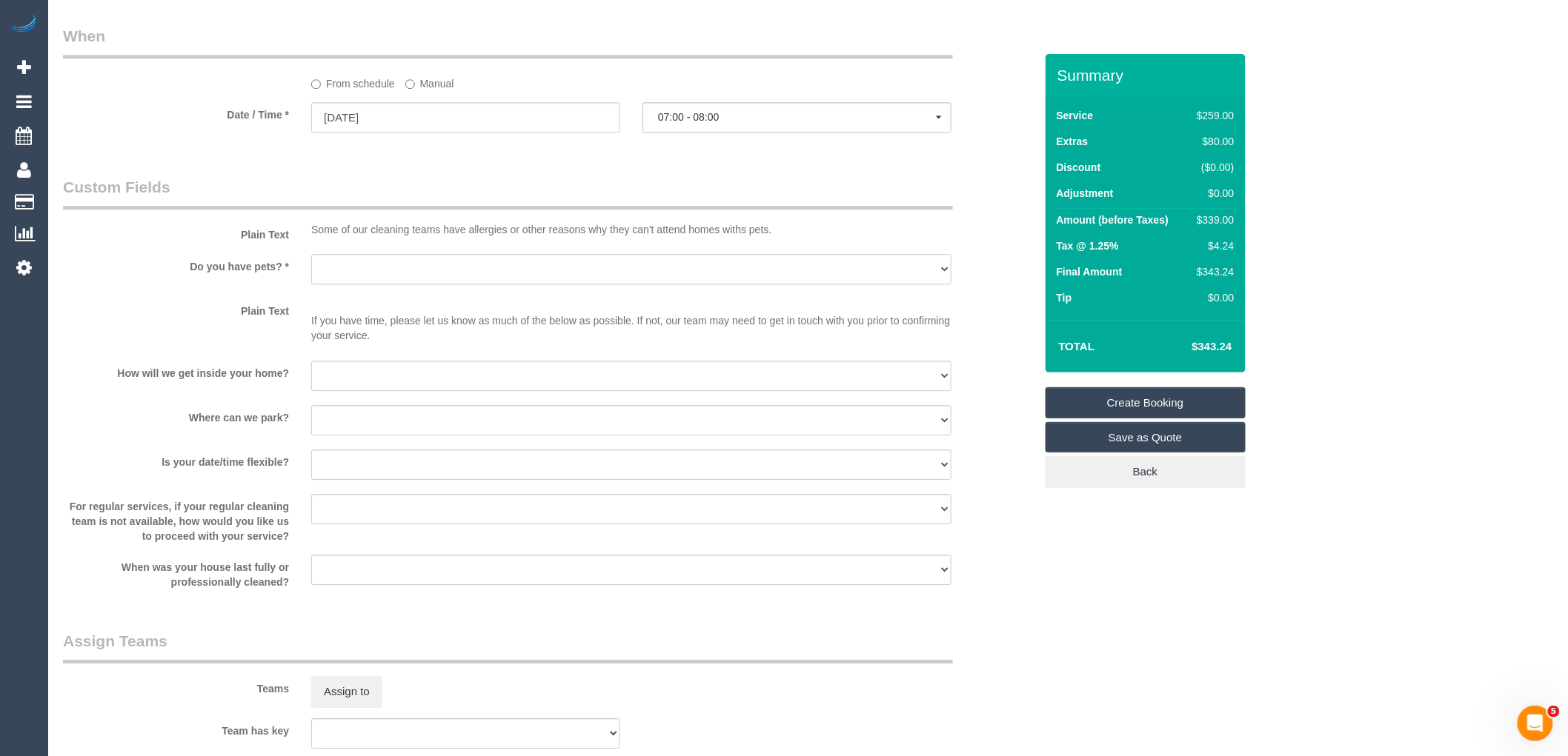
click at [365, 285] on select "Yes - Cats Yes - Dogs No pets Yes - Dogs and Cats Yes - Other" at bounding box center [632, 269] width 641 height 30
select select "number:28"
click at [311, 274] on select "Yes - Cats Yes - Dogs No pets Yes - Dogs and Cats Yes - Other" at bounding box center [632, 269] width 641 height 30
click at [366, 381] on select "I will be home Key will be left (please provide details below) Lock box/Access …" at bounding box center [632, 375] width 641 height 30
select select "number:14"
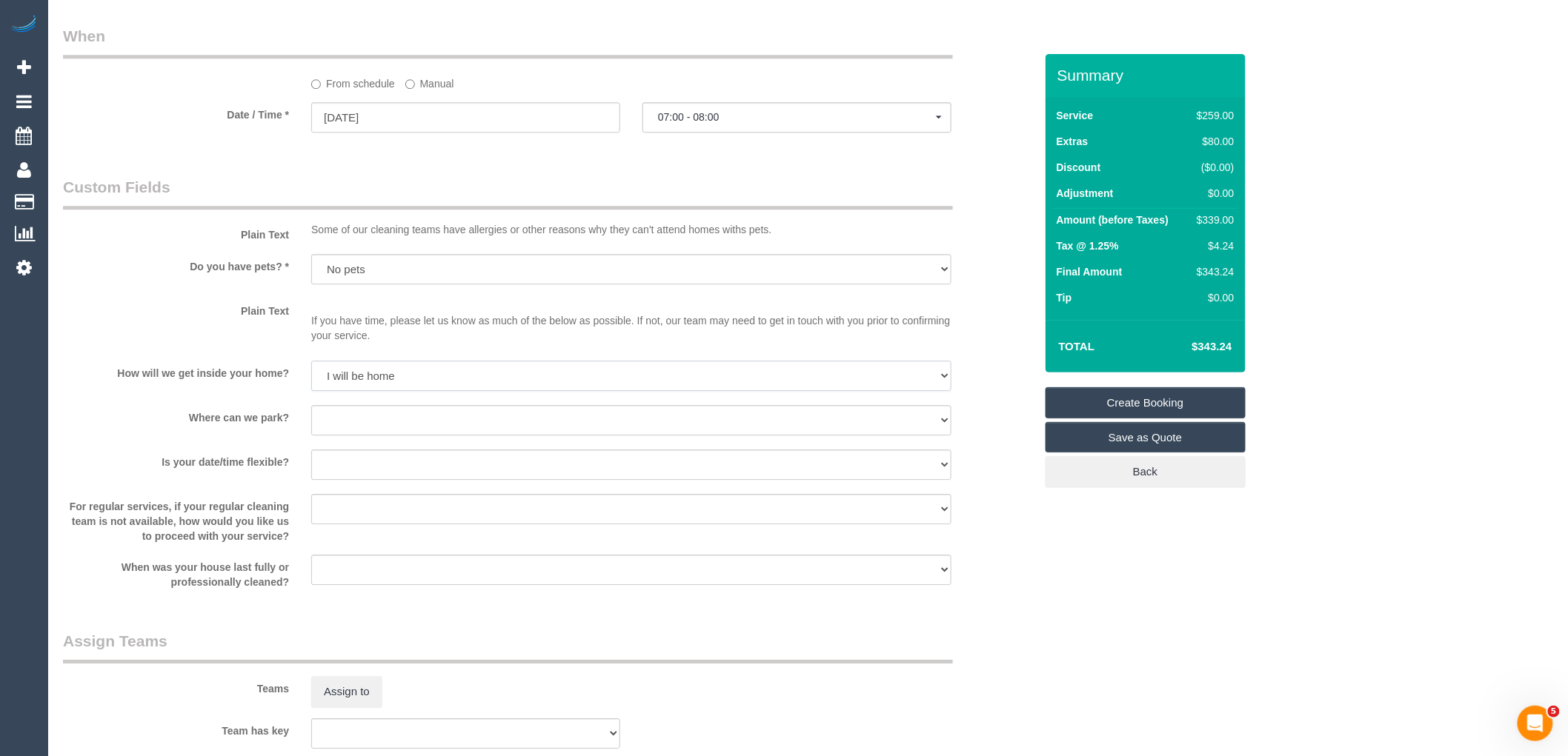
click at [311, 380] on select "I will be home Key will be left (please provide details below) Lock box/Access …" at bounding box center [632, 375] width 641 height 30
click at [366, 435] on select "I will provide parking on-site Free street parking Paid street parking (cost wi…" at bounding box center [632, 420] width 641 height 30
select select "number:19"
click at [311, 424] on select "I will provide parking on-site Free street parking Paid street parking (cost wi…" at bounding box center [632, 420] width 641 height 30
click at [364, 480] on select "Yes - date and time Yes - date but not time Yes - time but not date No - No fle…" at bounding box center [632, 464] width 641 height 30
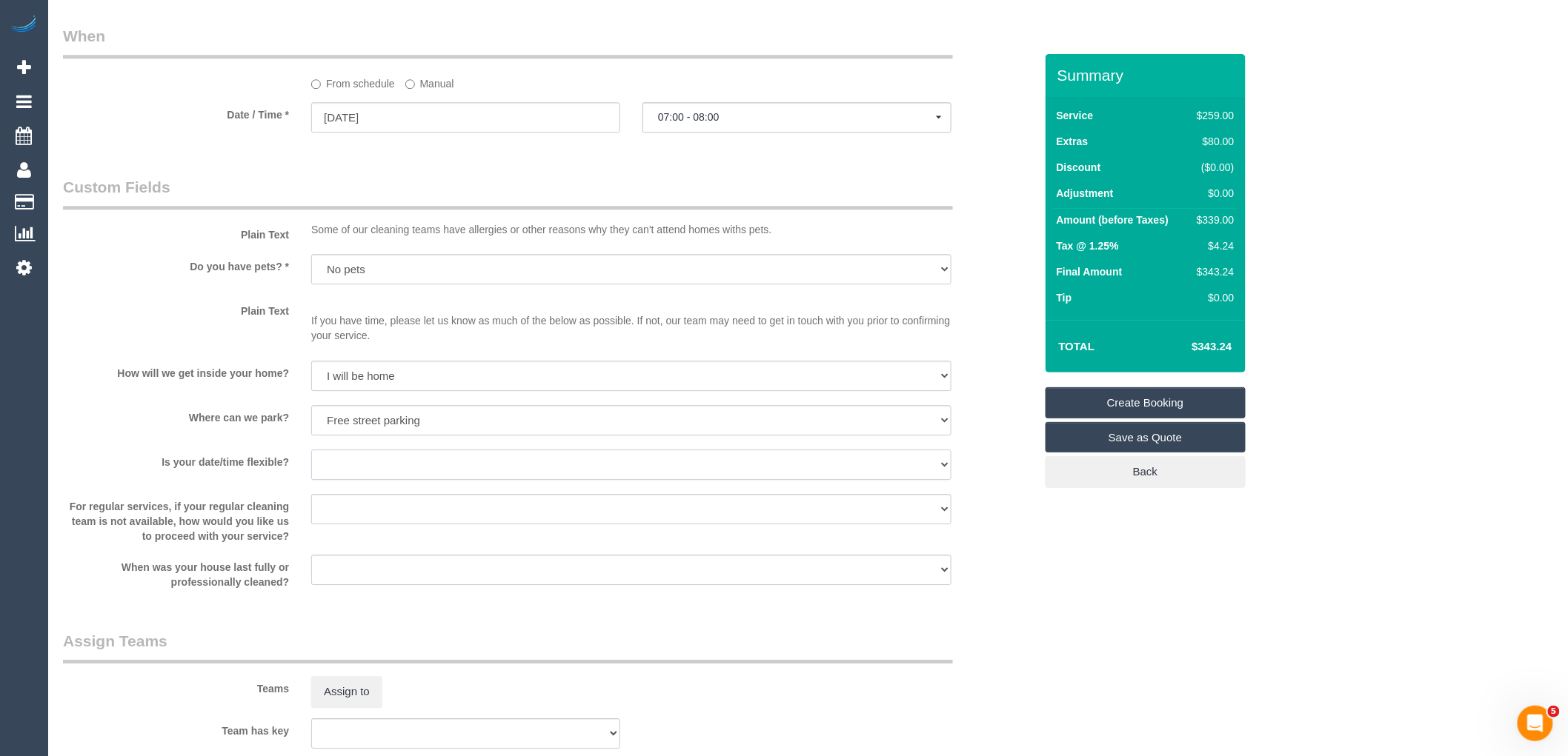
select select "number:25"
click at [311, 468] on select "Yes - date and time Yes - date but not time Yes - time but not date No - No fle…" at bounding box center [632, 464] width 641 height 30
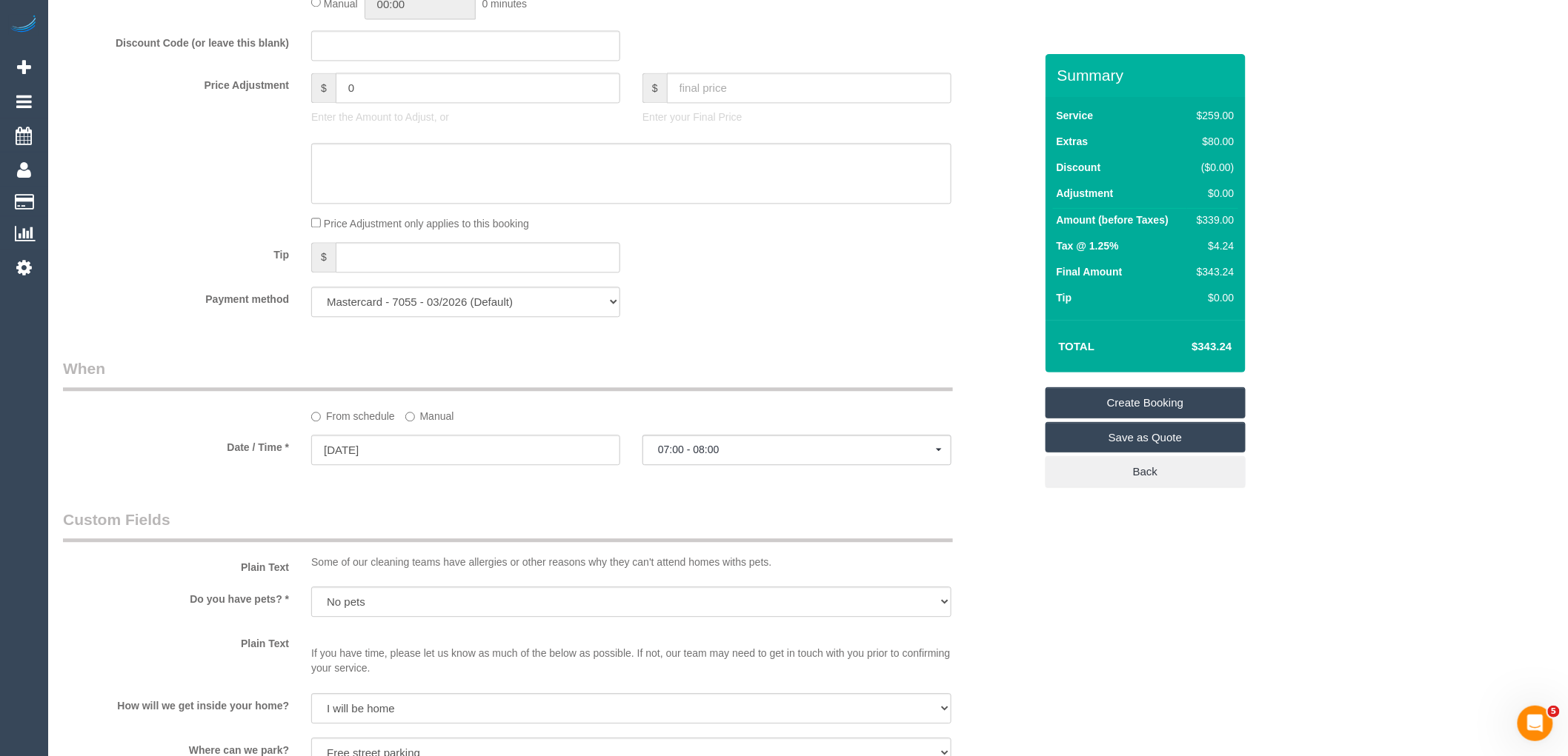
scroll to position [1316, 0]
click at [1150, 398] on link "Create Booking" at bounding box center [1146, 403] width 200 height 31
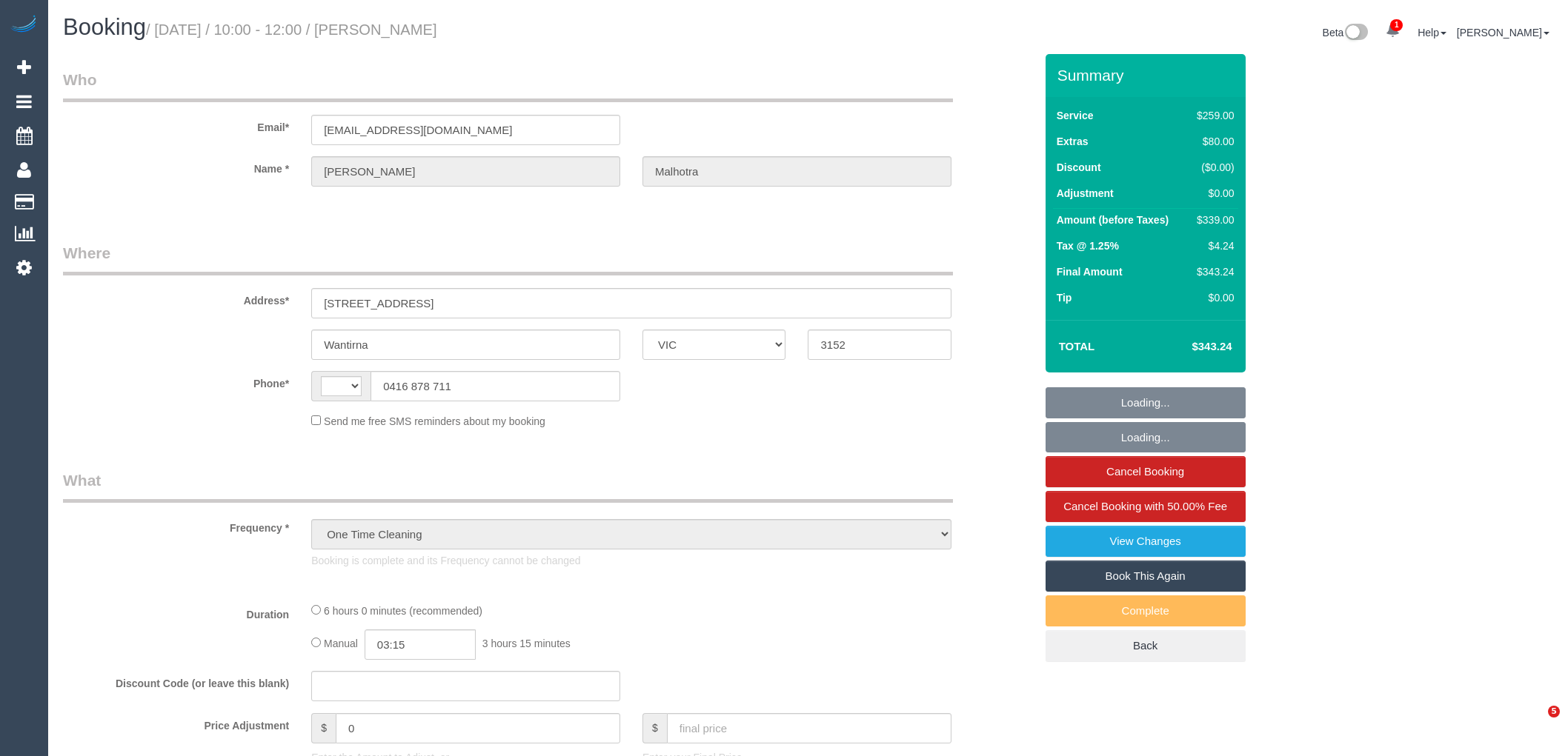
select select "VIC"
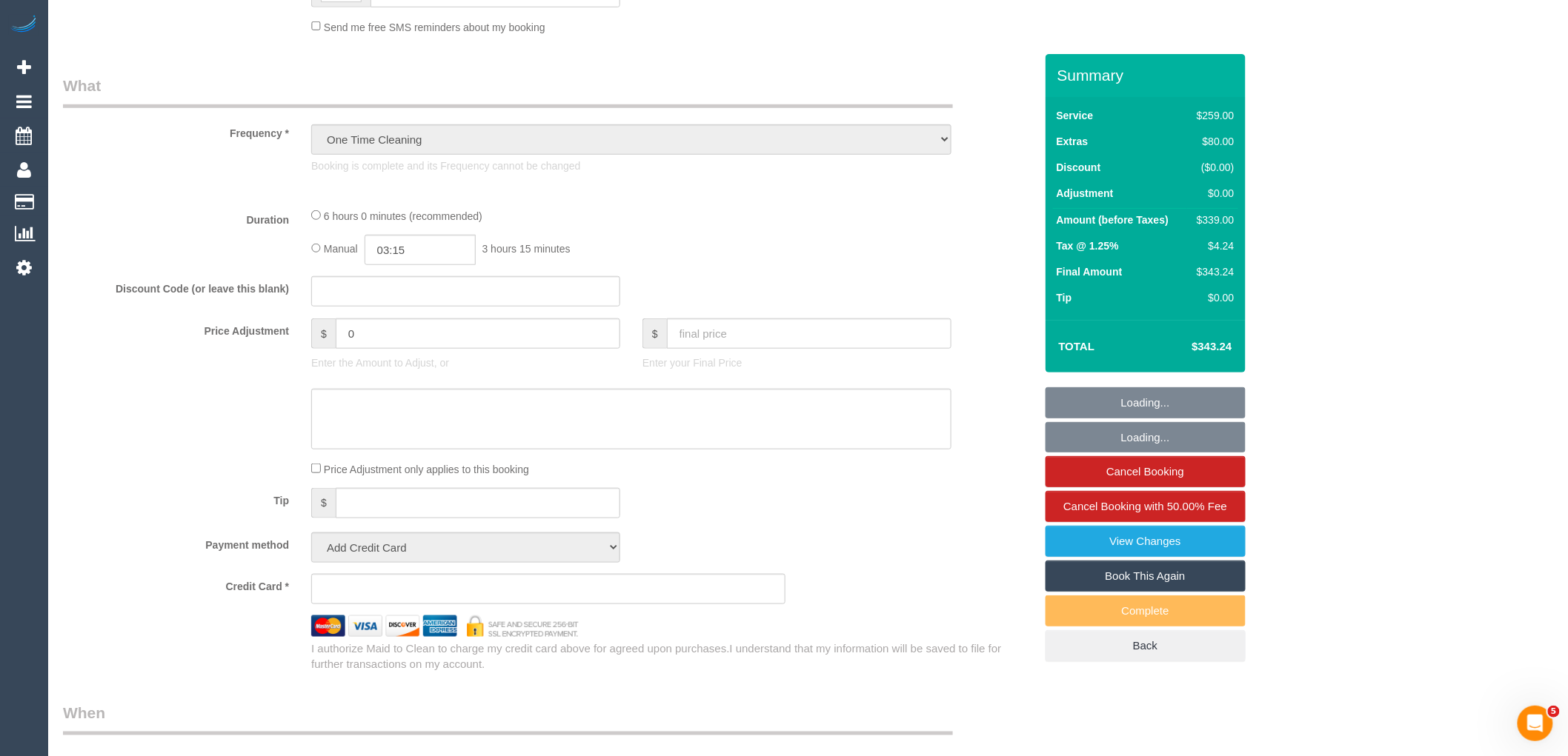
select select "string:stripe-pm_1QeROi2GScqysDRVSZNb9zIM"
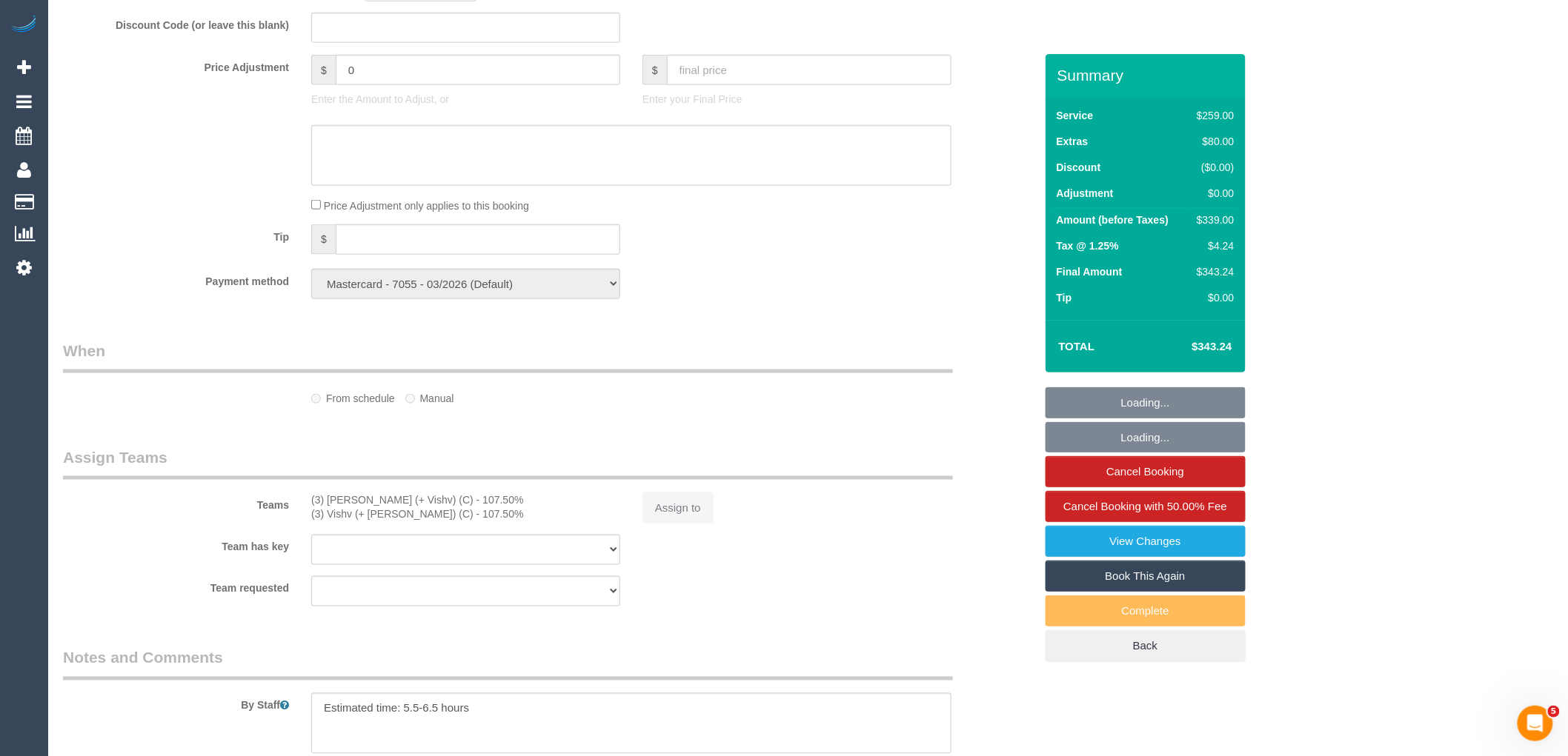
select select "string:AU"
select select "number:28"
select select "number:14"
select select "number:19"
select select "number:24"
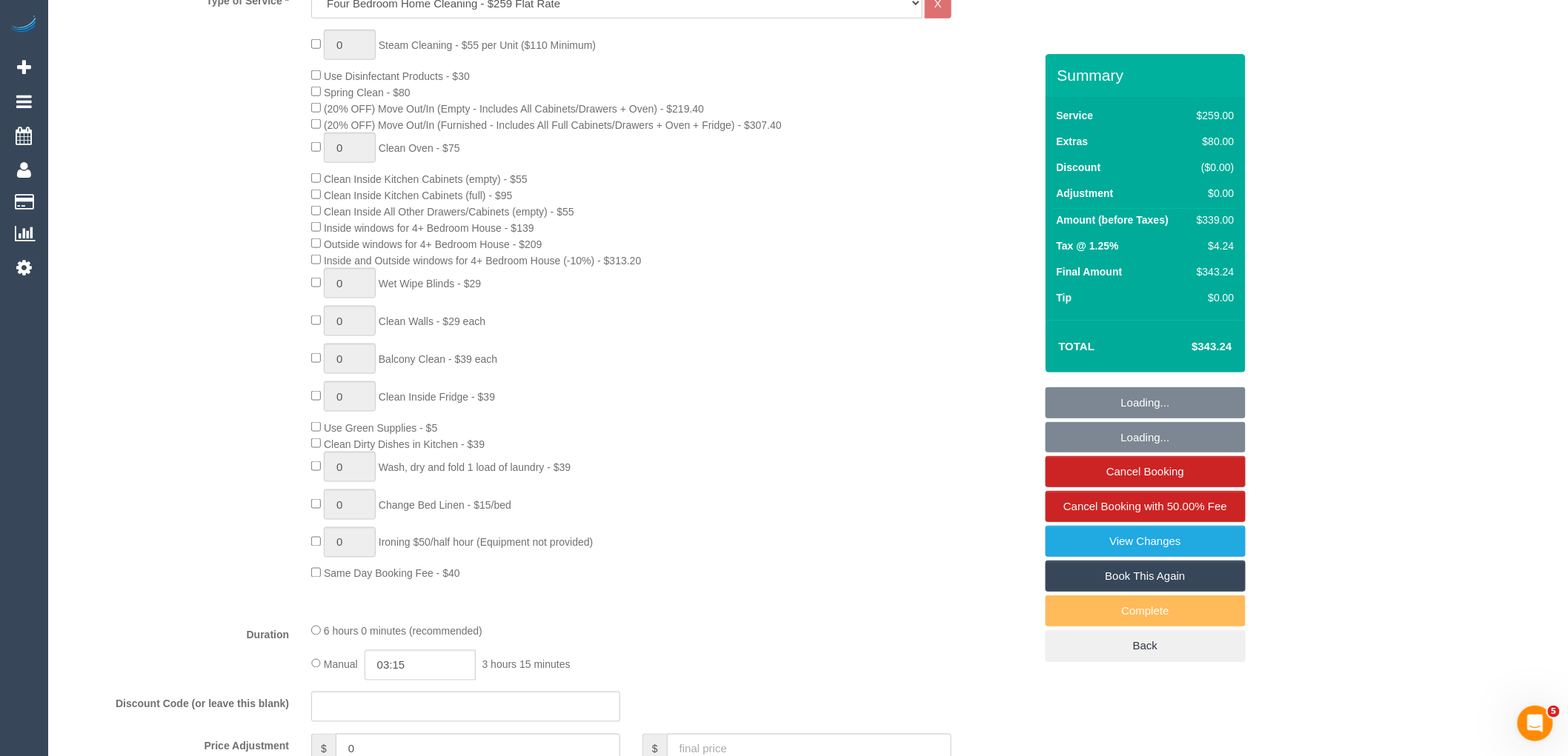
scroll to position [2553, 0]
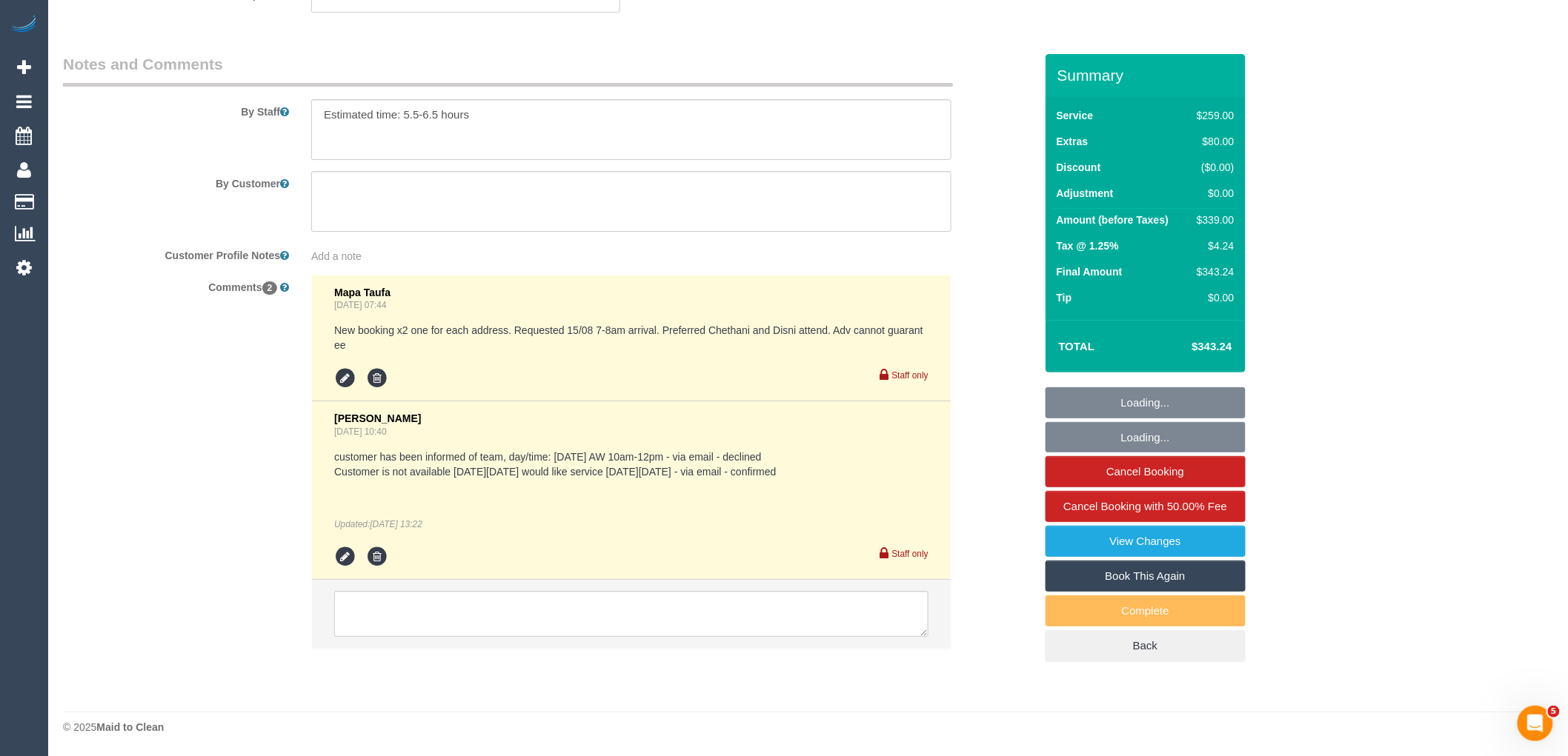
select select "object:1401"
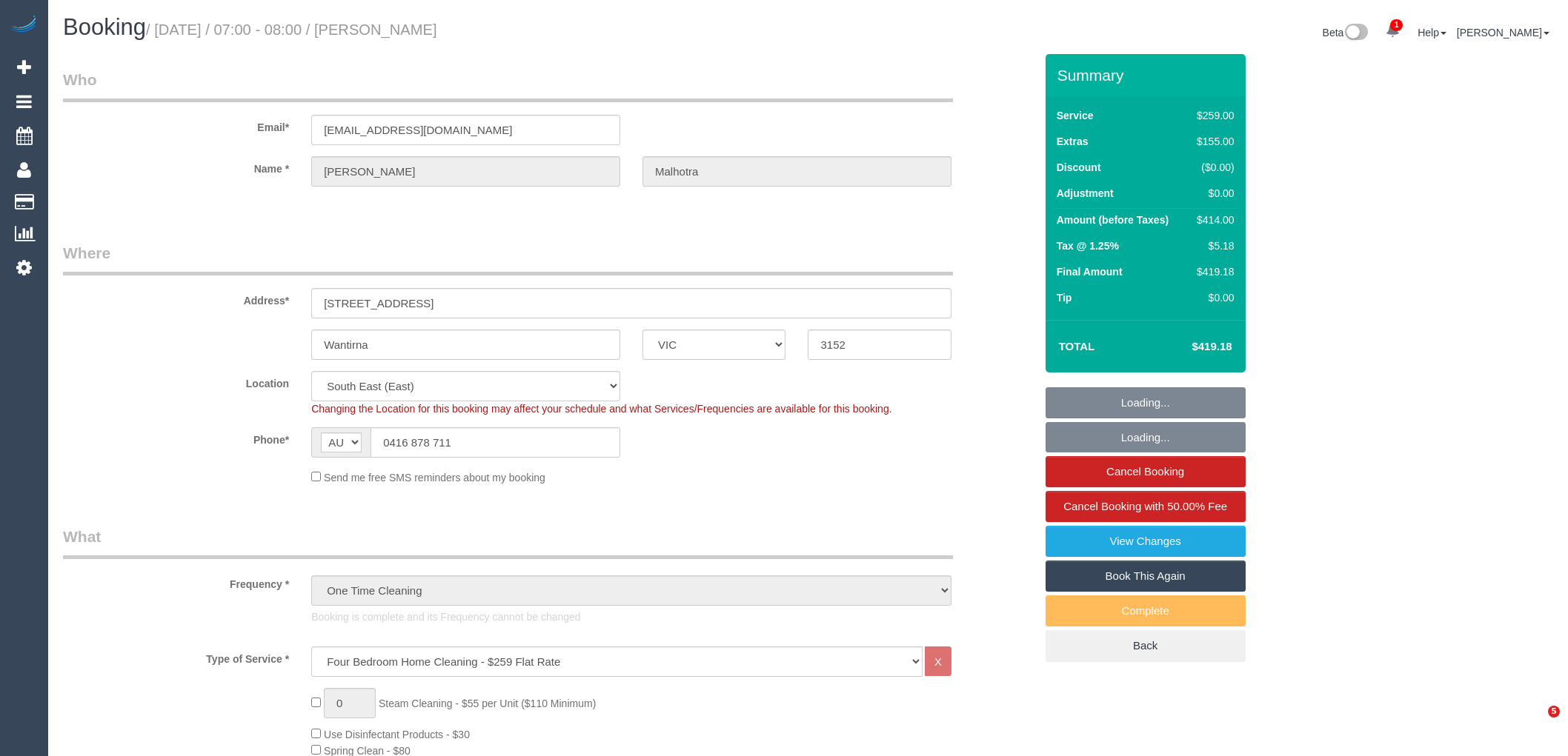
select select "VIC"
select select "string:stripe-pm_1QeROi2GScqysDRVSZNb9zIM"
select select "number:28"
select select "number:14"
select select "number:19"
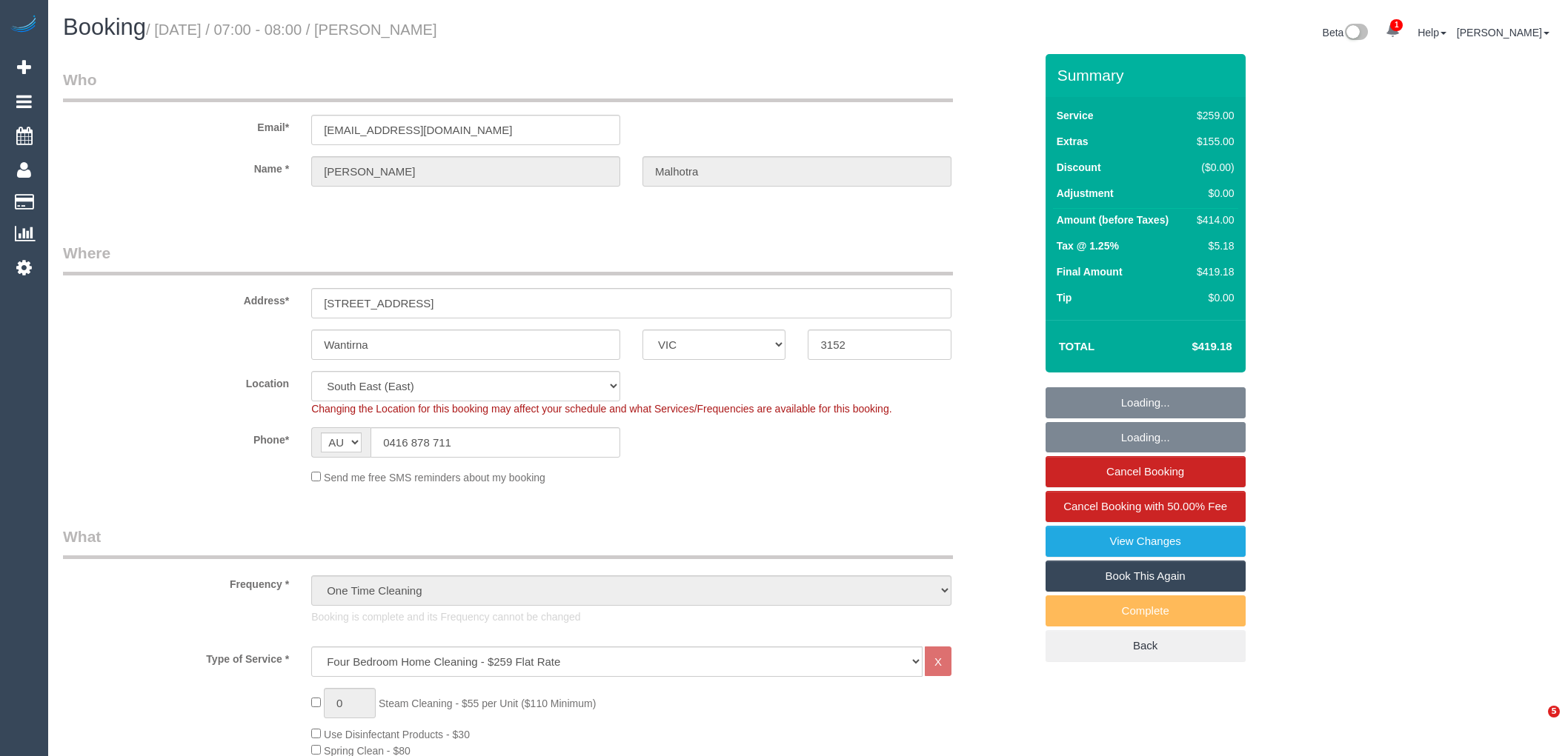
select select "number:24"
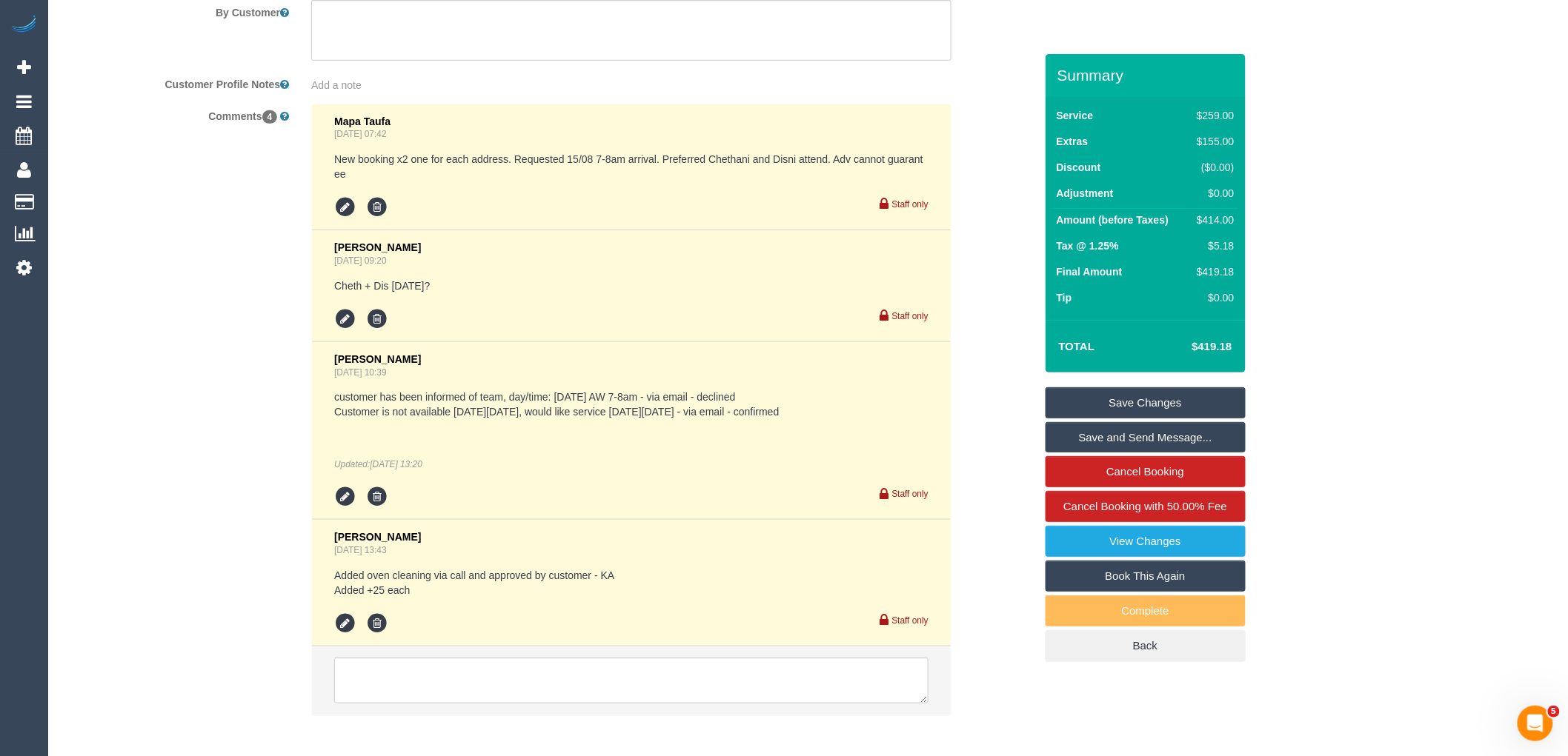
scroll to position [2715, 0]
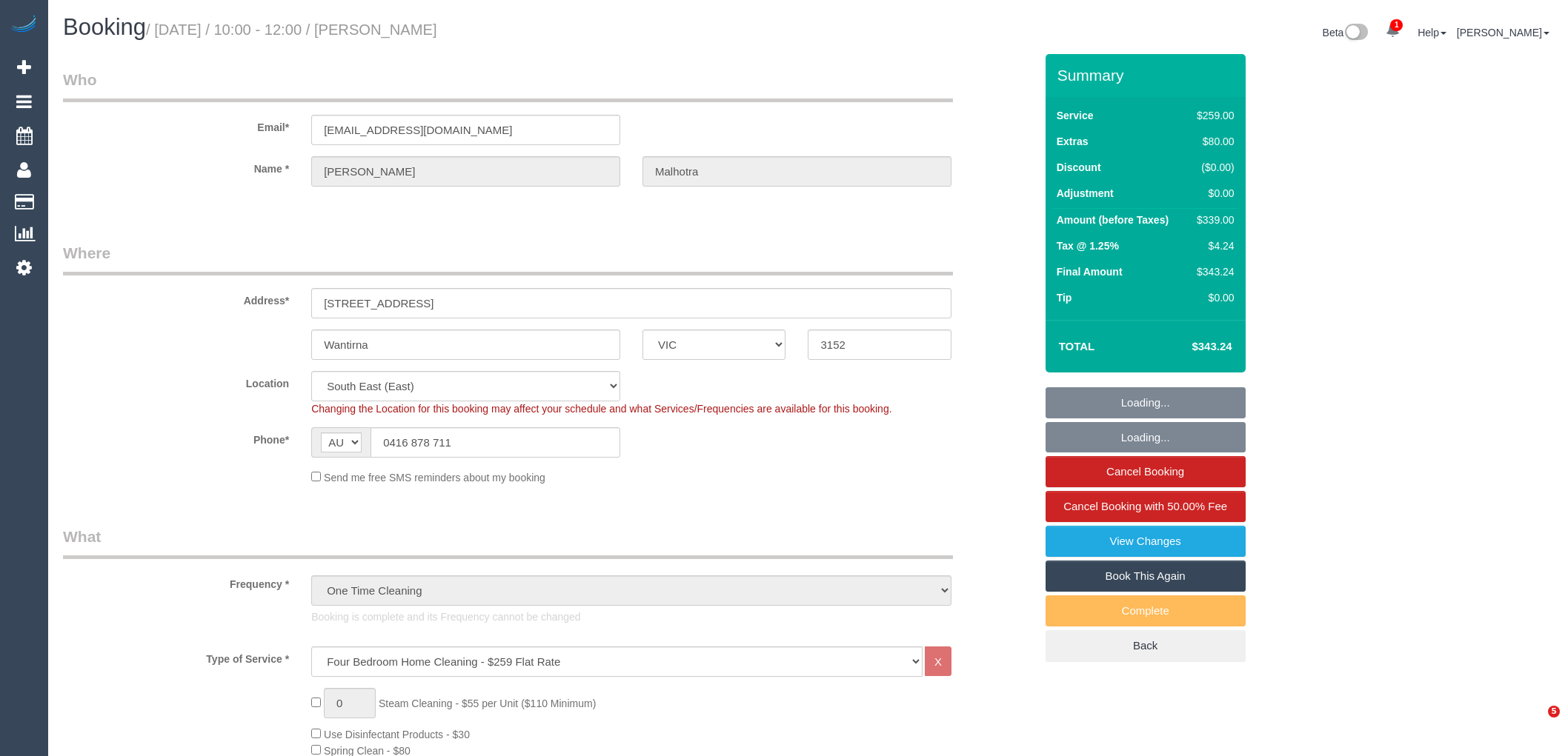
select select "VIC"
select select "string:stripe-pm_1QeROi2GScqysDRVSZNb9zIM"
select select "number:28"
select select "number:14"
select select "number:19"
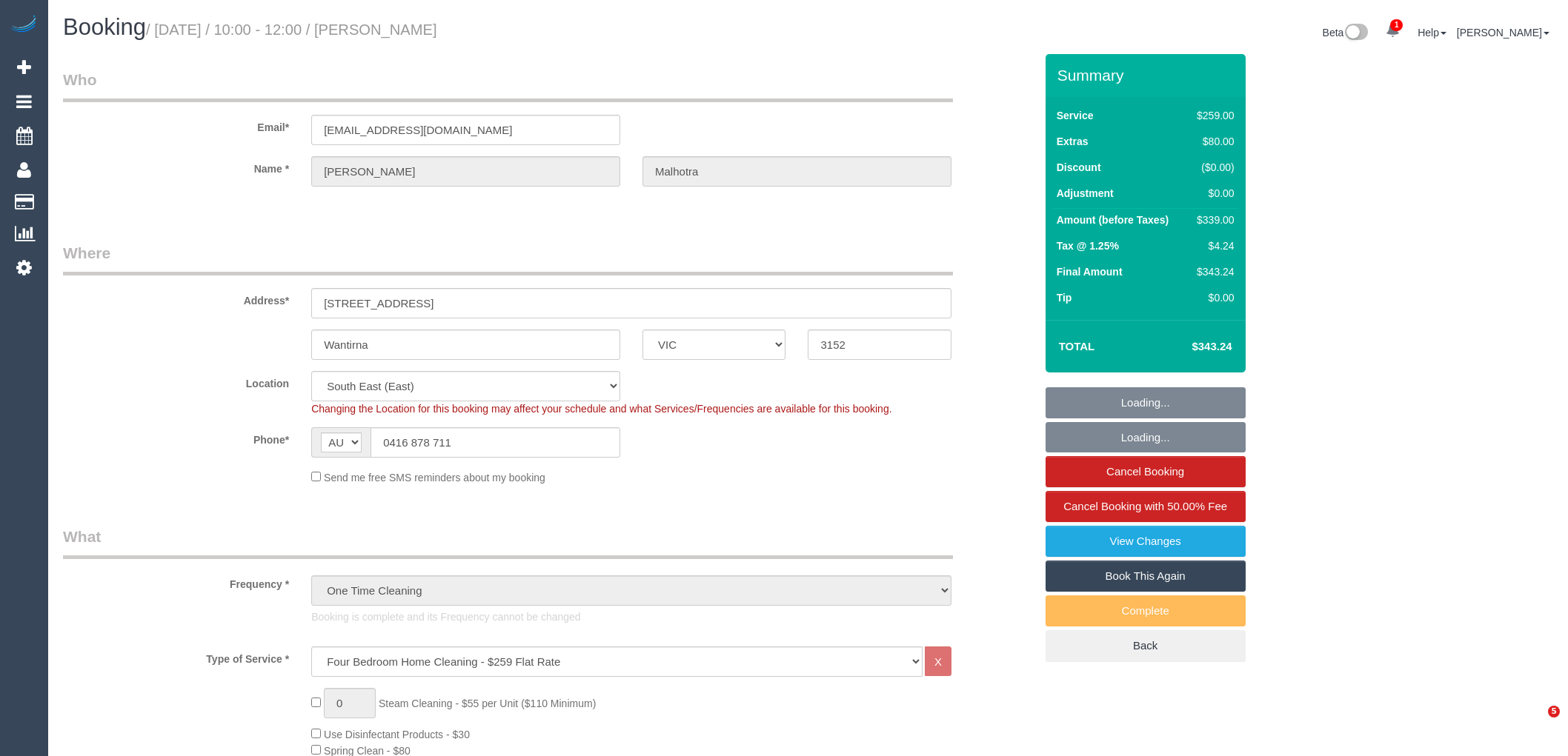
select select "number:24"
select select "VIC"
select select "string:stripe-pm_1QeROi2GScqysDRVSZNb9zIM"
select select "number:28"
select select "number:14"
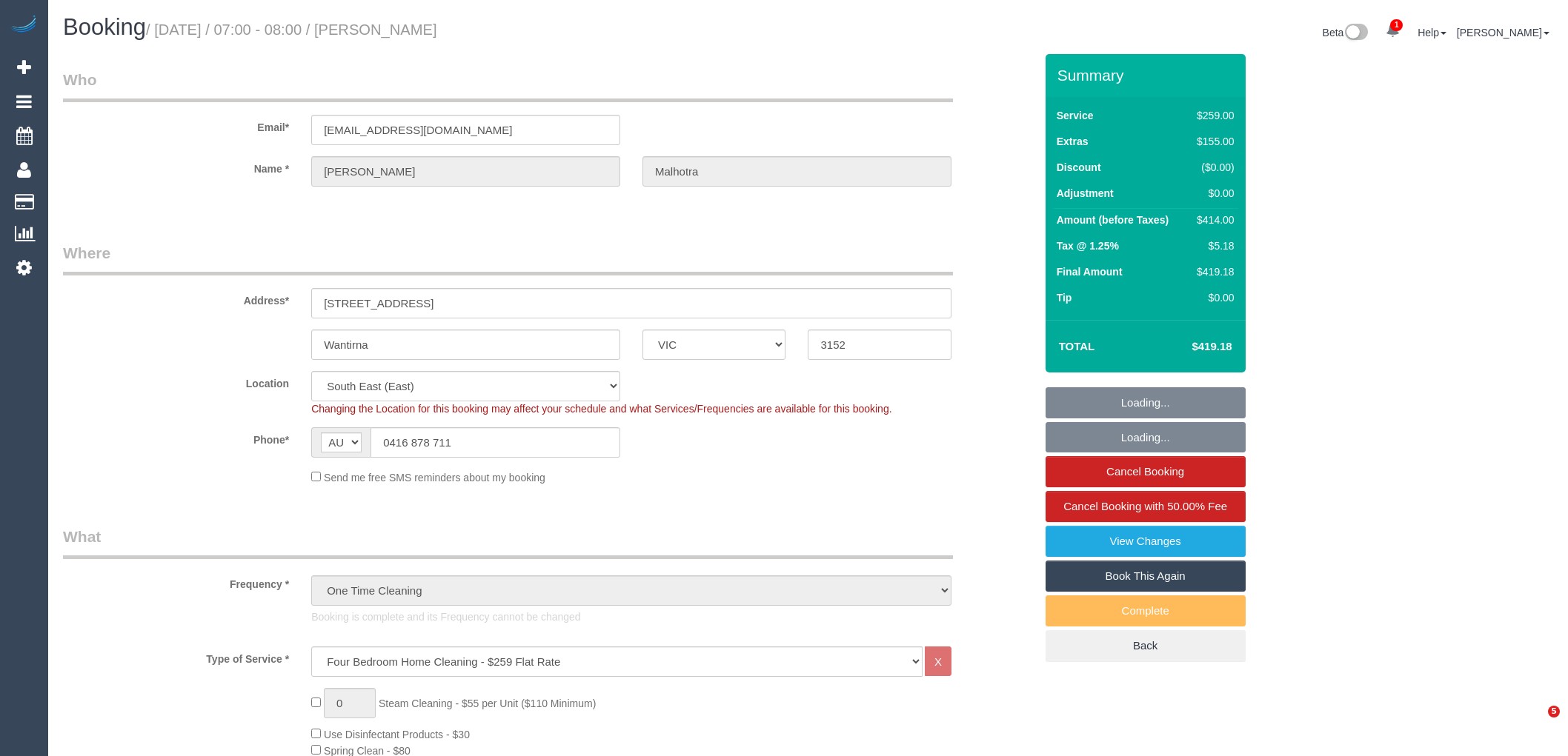
select select "number:19"
select select "number:24"
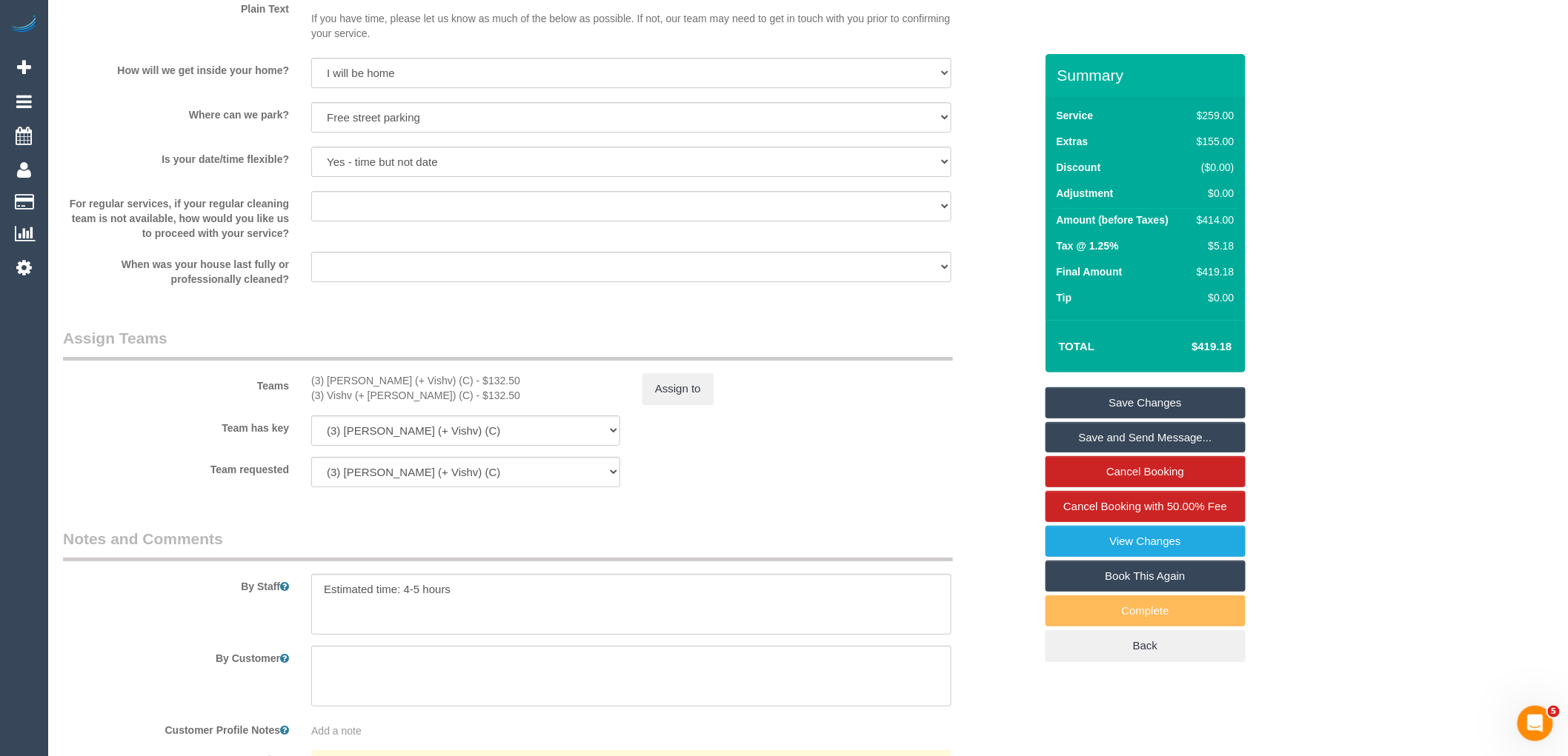
scroll to position [2386, 0]
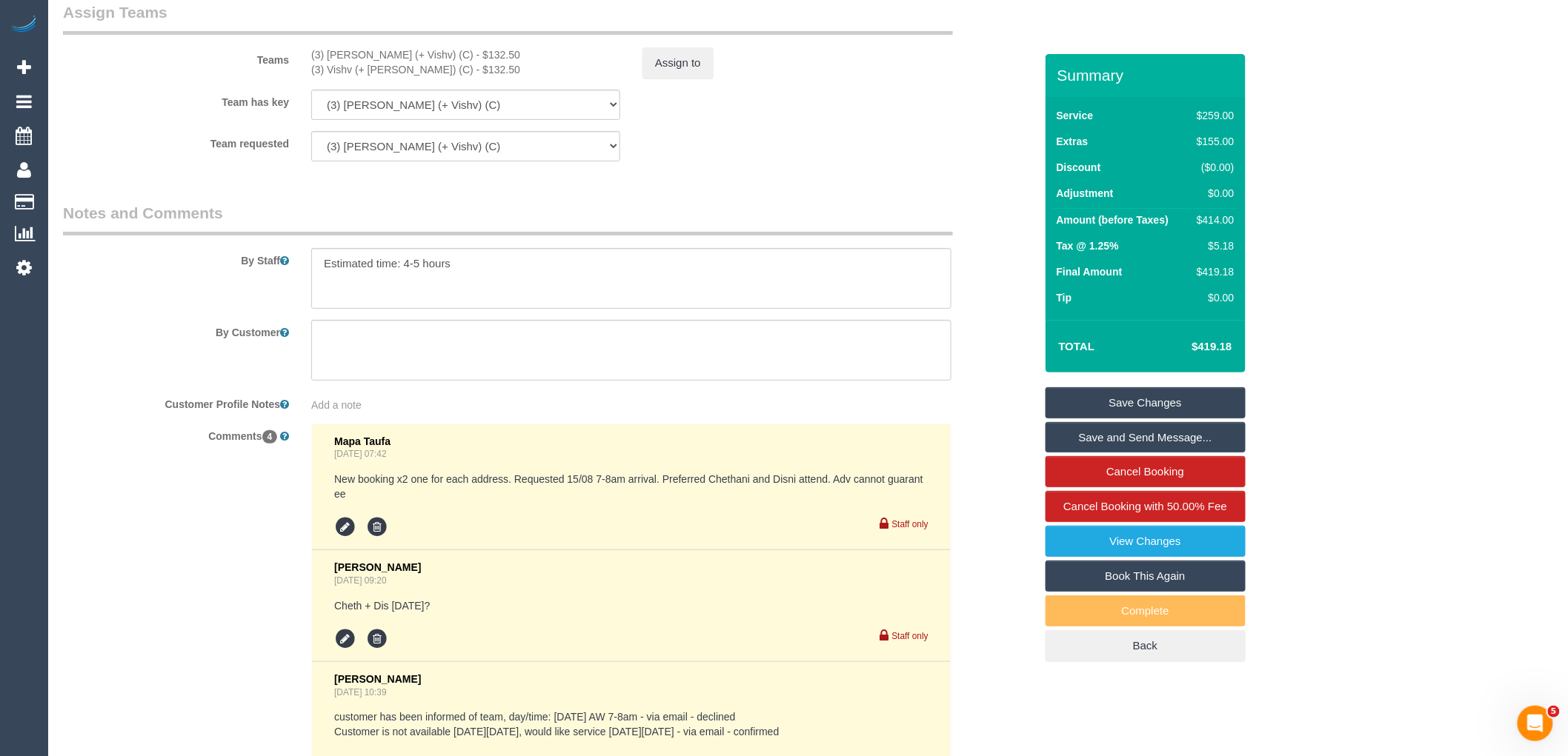
click at [1126, 574] on link "Book This Again" at bounding box center [1146, 576] width 200 height 31
select select "VIC"
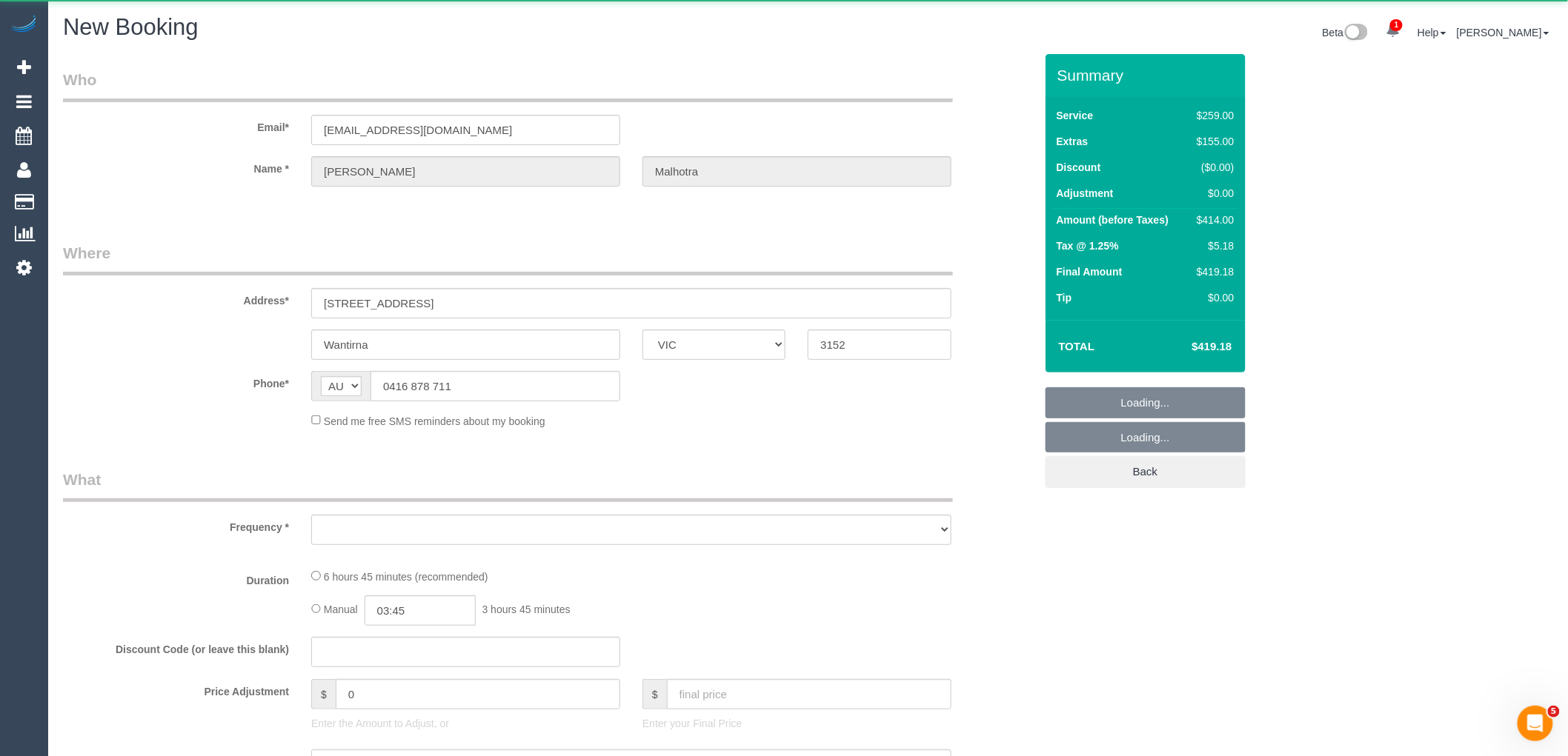
select select "string:stripe-pm_1QeROi2GScqysDRVSZNb9zIM"
select select "number:28"
select select "number:14"
select select "number:19"
select select "number:24"
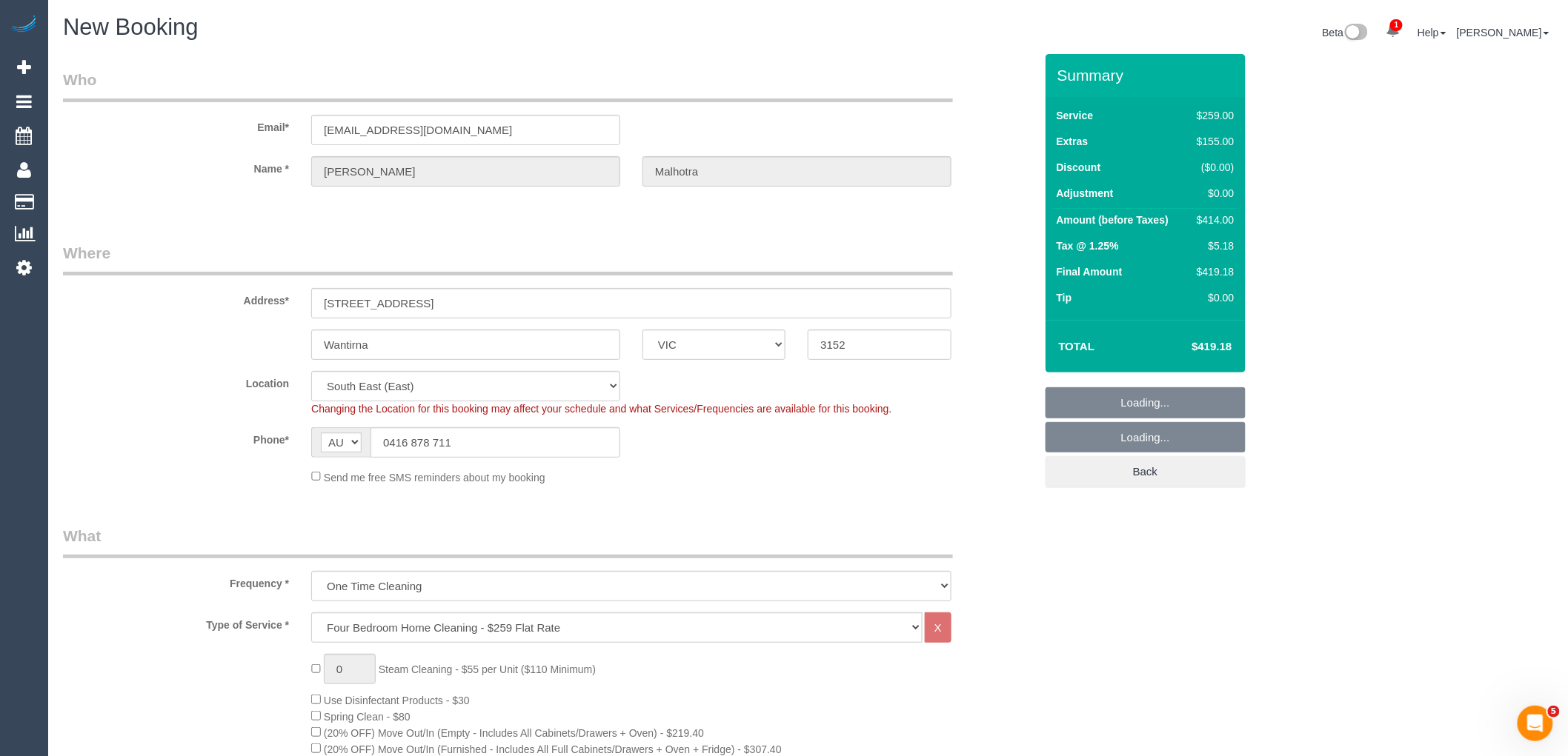
select select "object:2931"
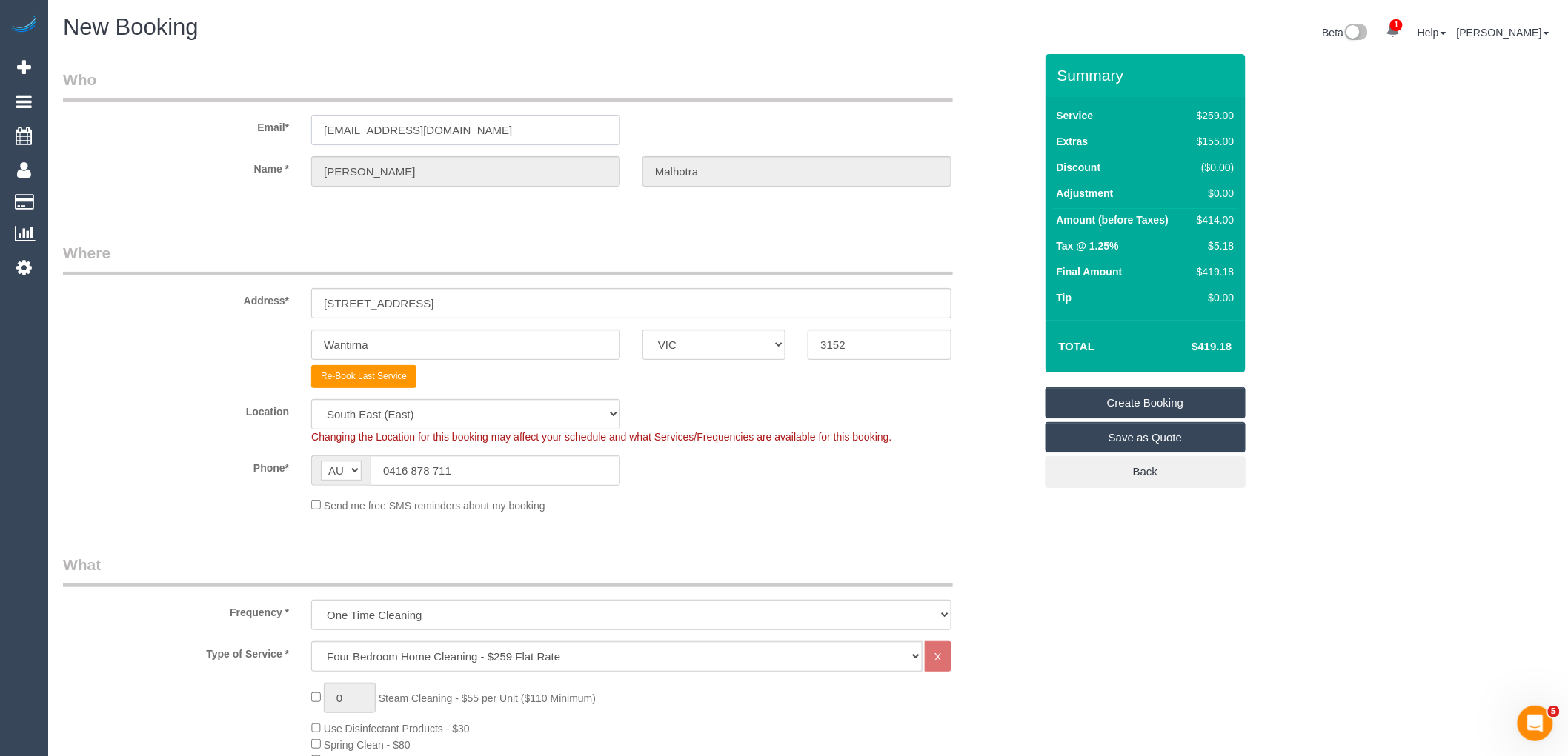
drag, startPoint x: 449, startPoint y: 126, endPoint x: 263, endPoint y: 131, distance: 186.1
click at [264, 131] on div "Email* [EMAIL_ADDRESS][DOMAIN_NAME]" at bounding box center [548, 107] width 993 height 77
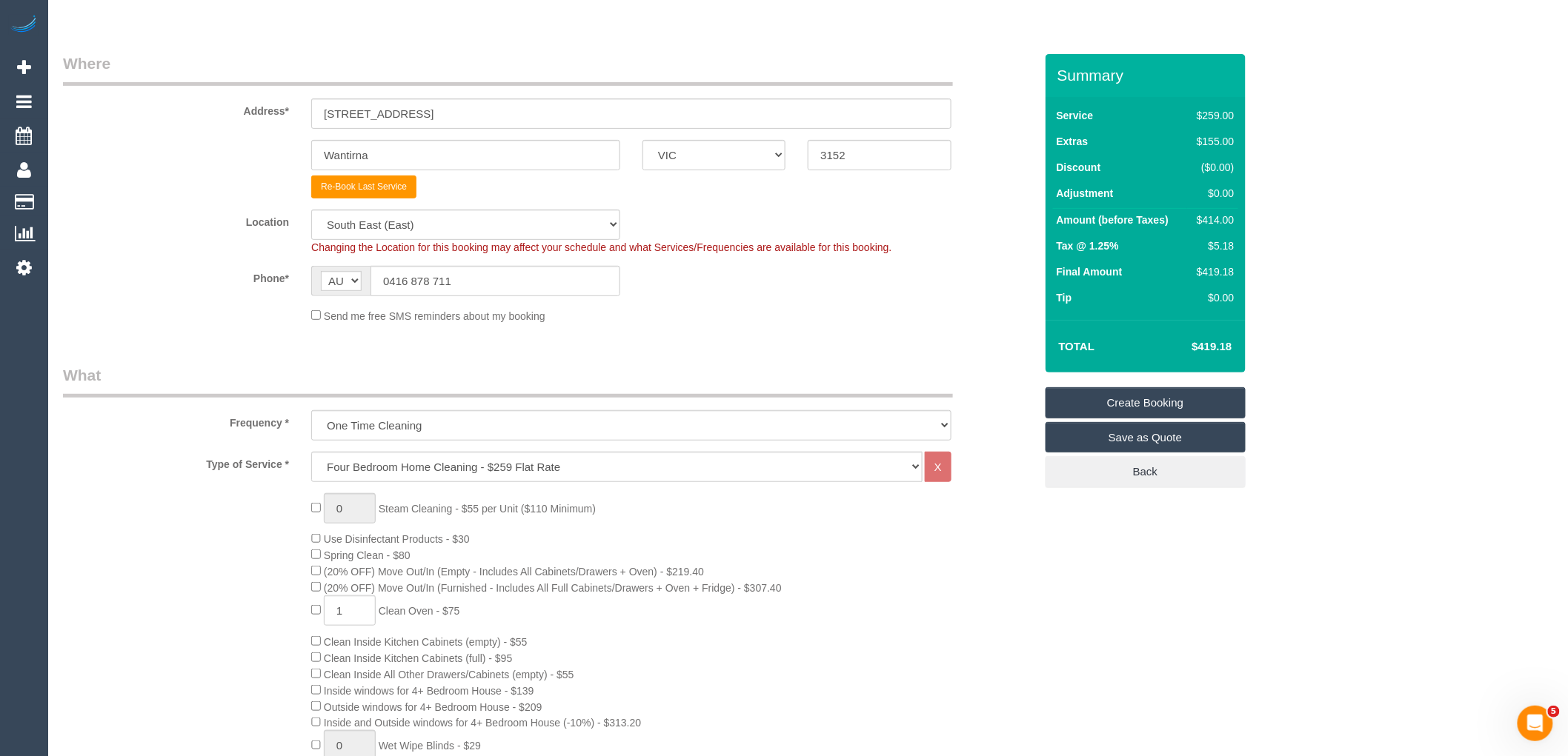
scroll to position [329, 0]
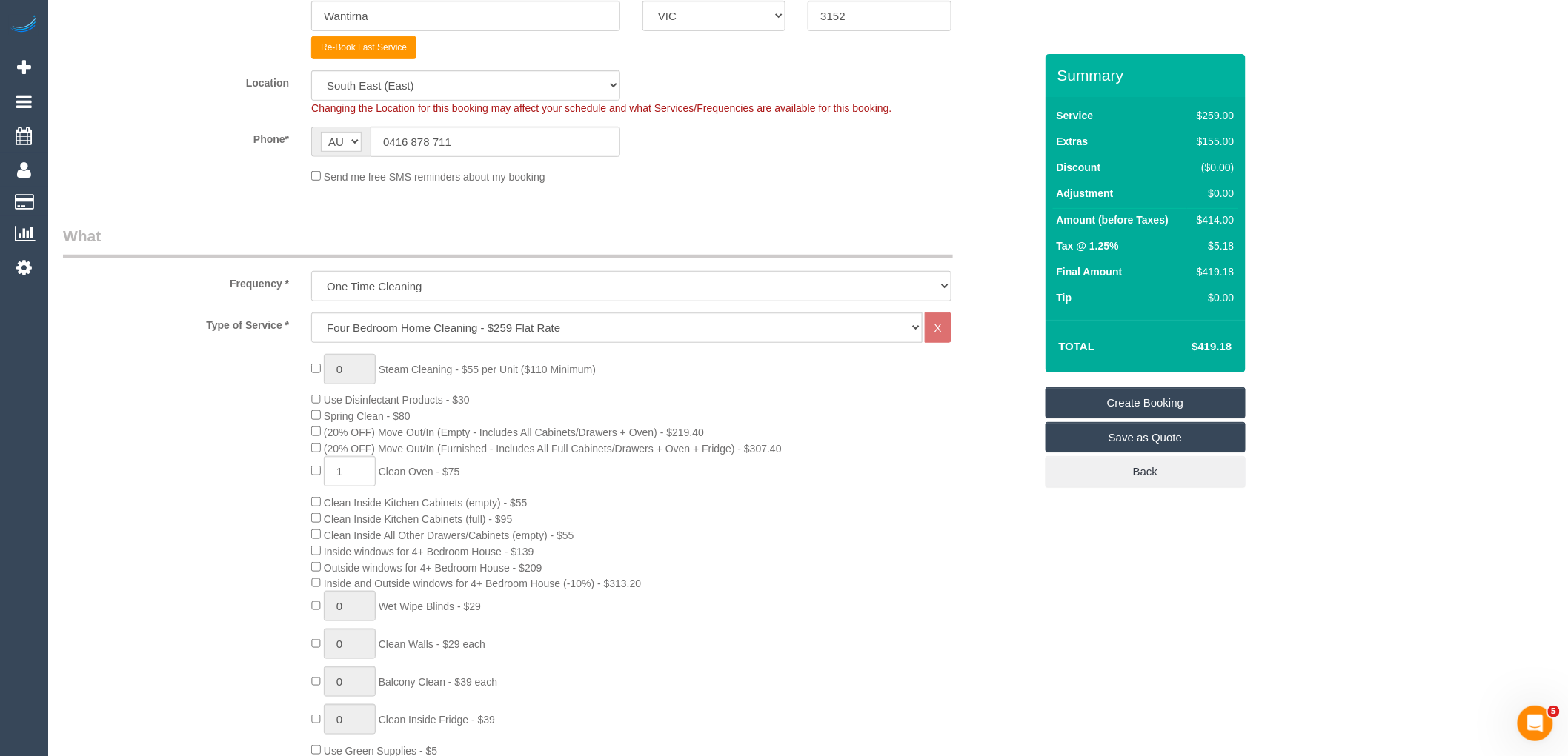
click at [308, 477] on div "0 Steam Cleaning - $55 per Unit ($110 Minimum) Use Disinfectant Products - $30 …" at bounding box center [672, 629] width 745 height 551
type input "0"
click at [610, 485] on div "0 Steam Cleaning - $55 per Unit ($110 Minimum) Use Disinfectant Products - $30 …" at bounding box center [672, 629] width 745 height 551
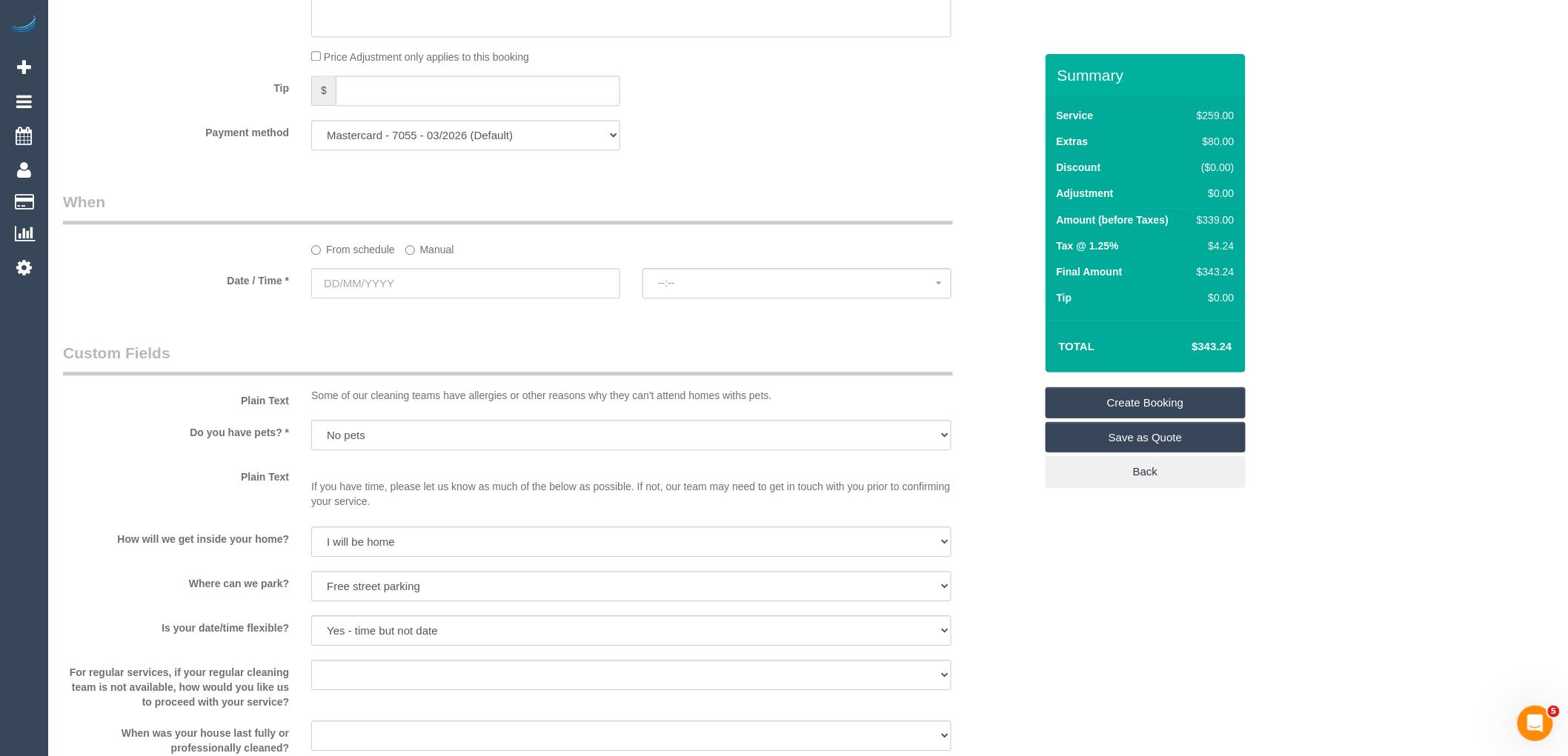
scroll to position [1481, 0]
click at [391, 297] on input "text" at bounding box center [466, 282] width 308 height 30
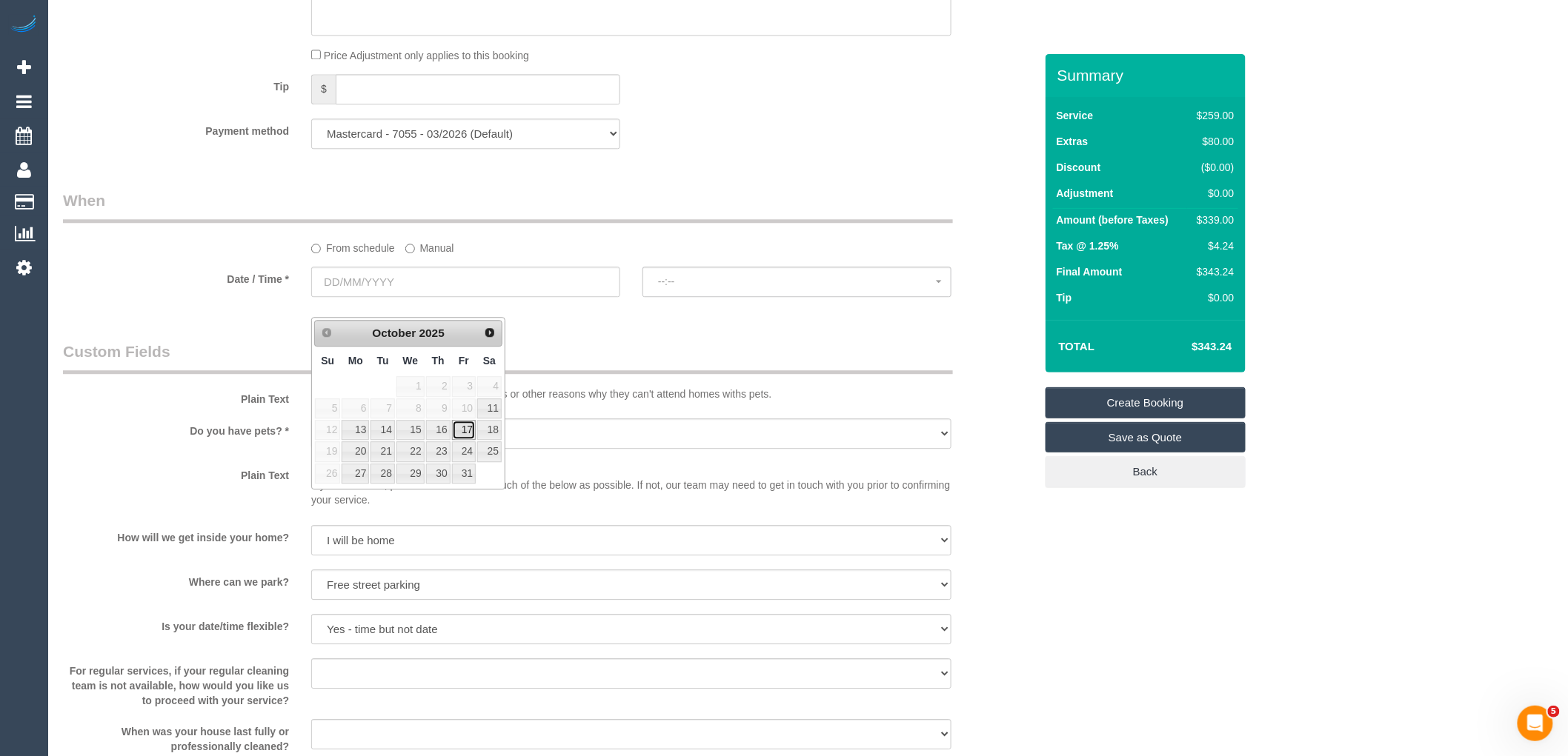
click at [470, 432] on link "17" at bounding box center [464, 430] width 24 height 20
type input "[DATE]"
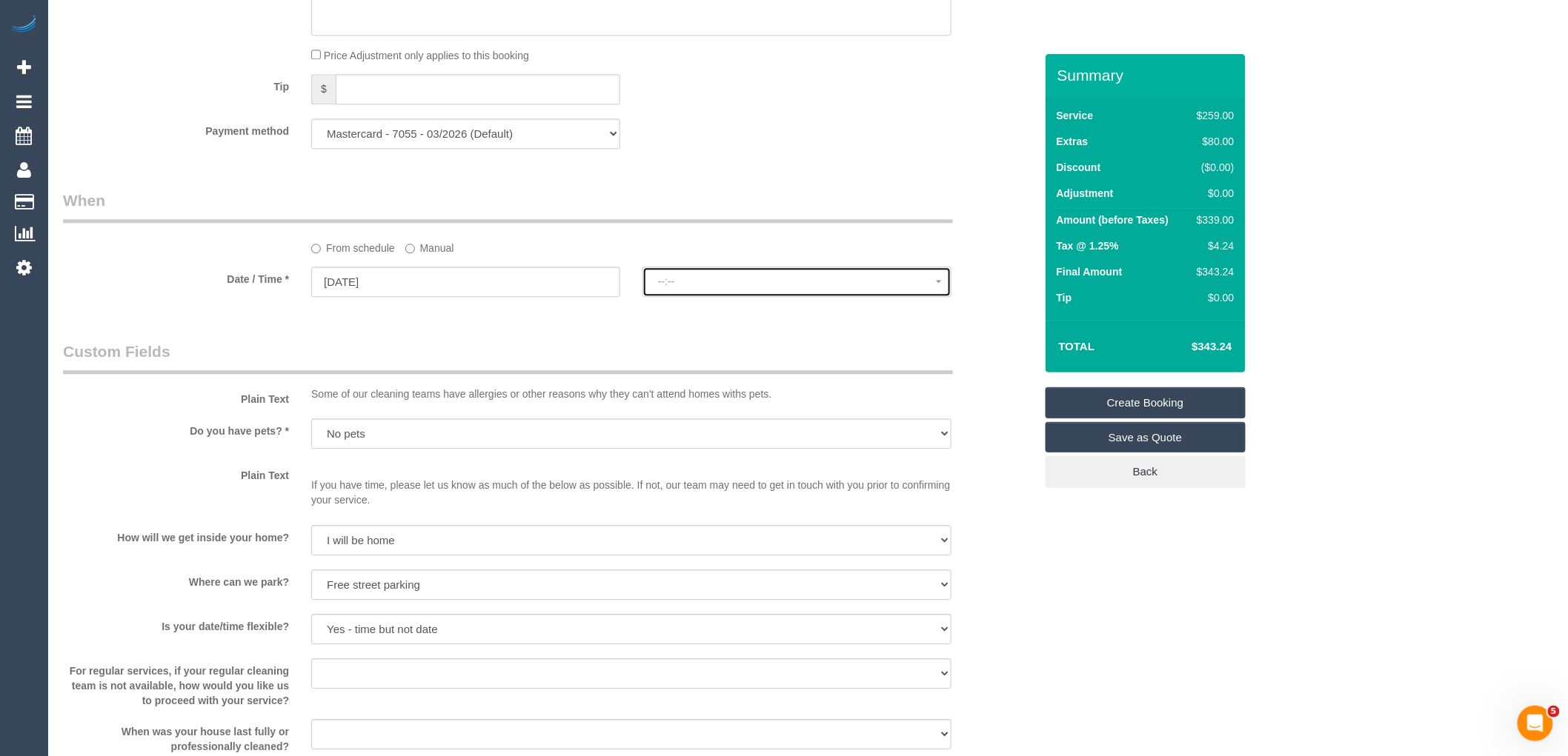
click at [734, 288] on span "--:--" at bounding box center [797, 282] width 278 height 12
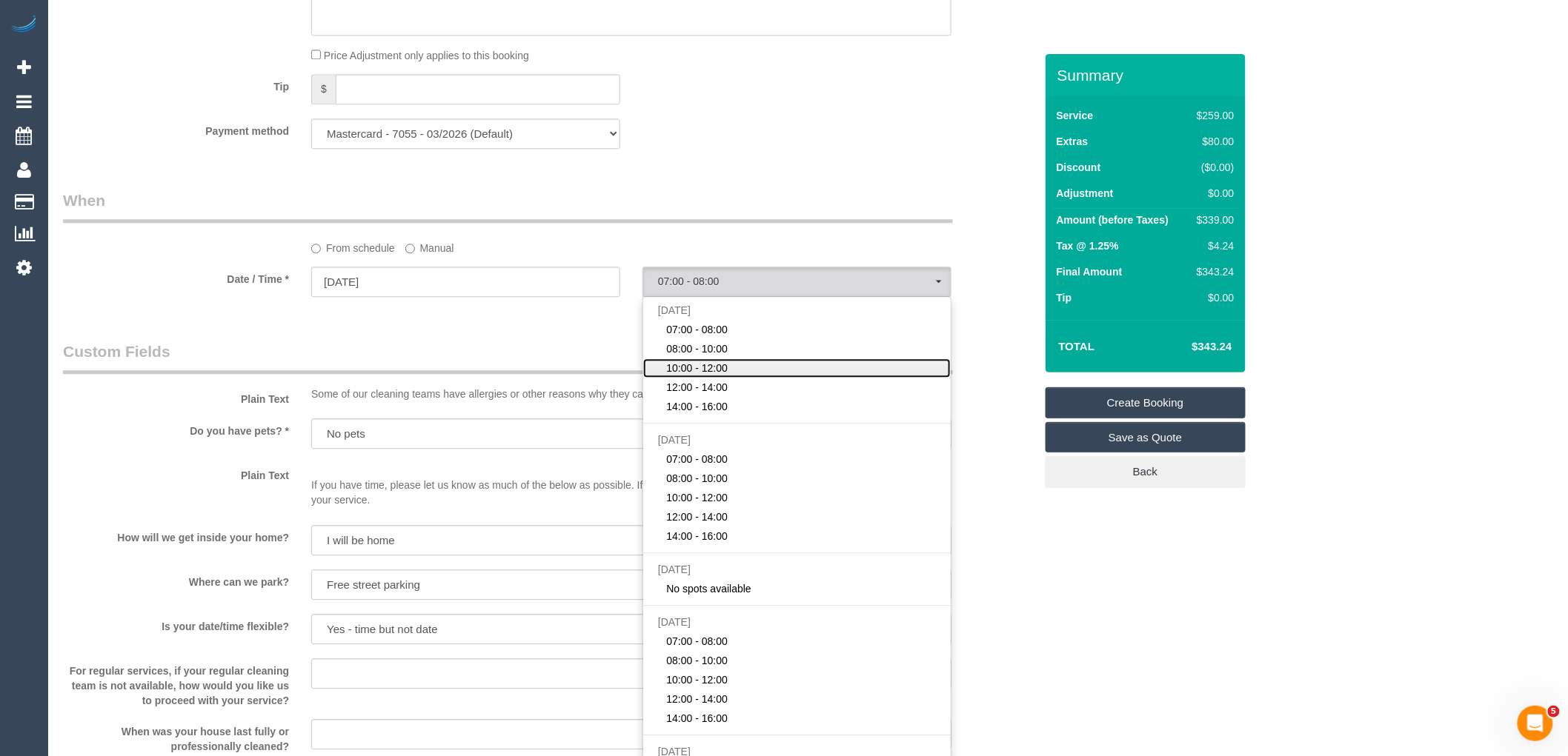
click at [737, 378] on link "10:00 - 12:00" at bounding box center [797, 368] width 308 height 20
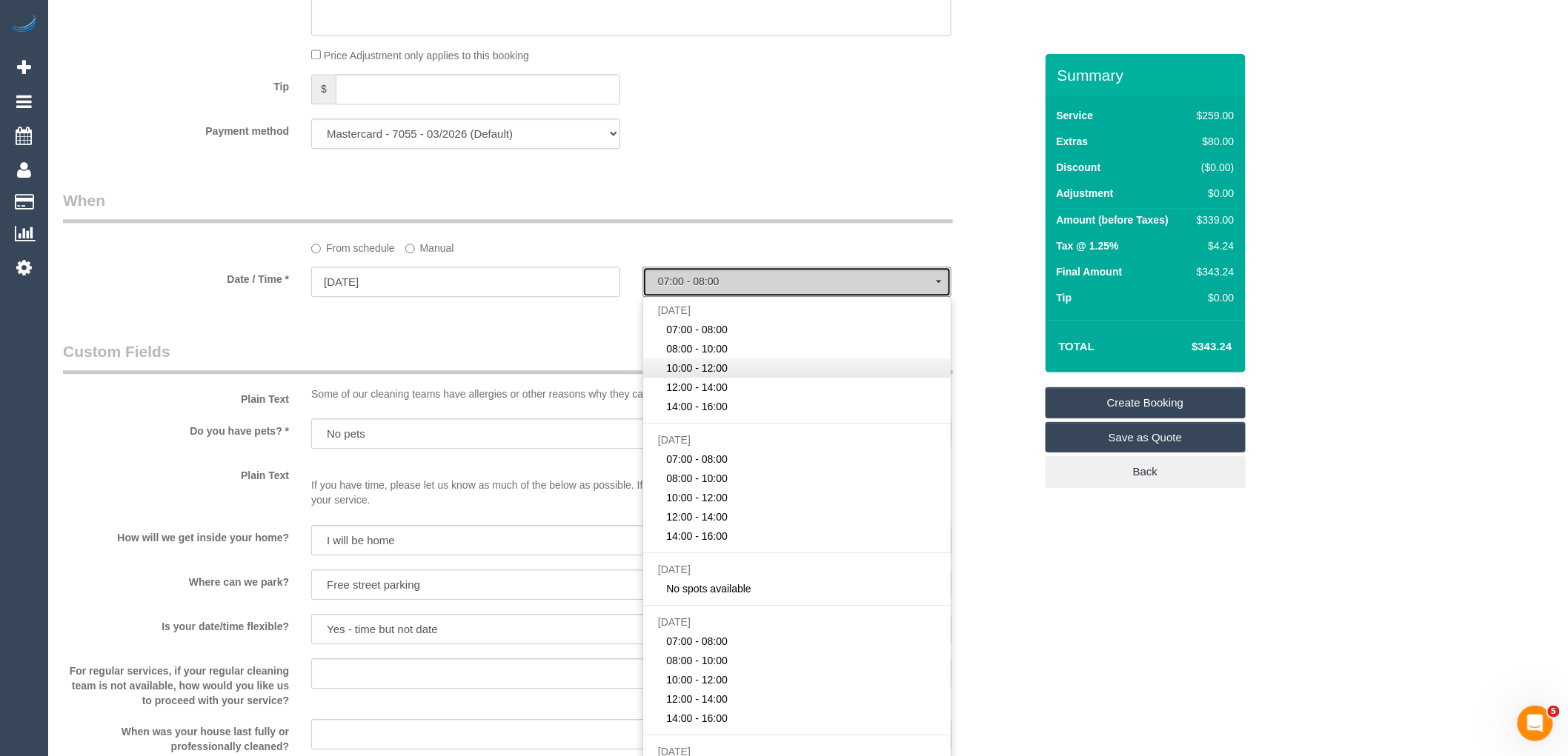
select select "spot8"
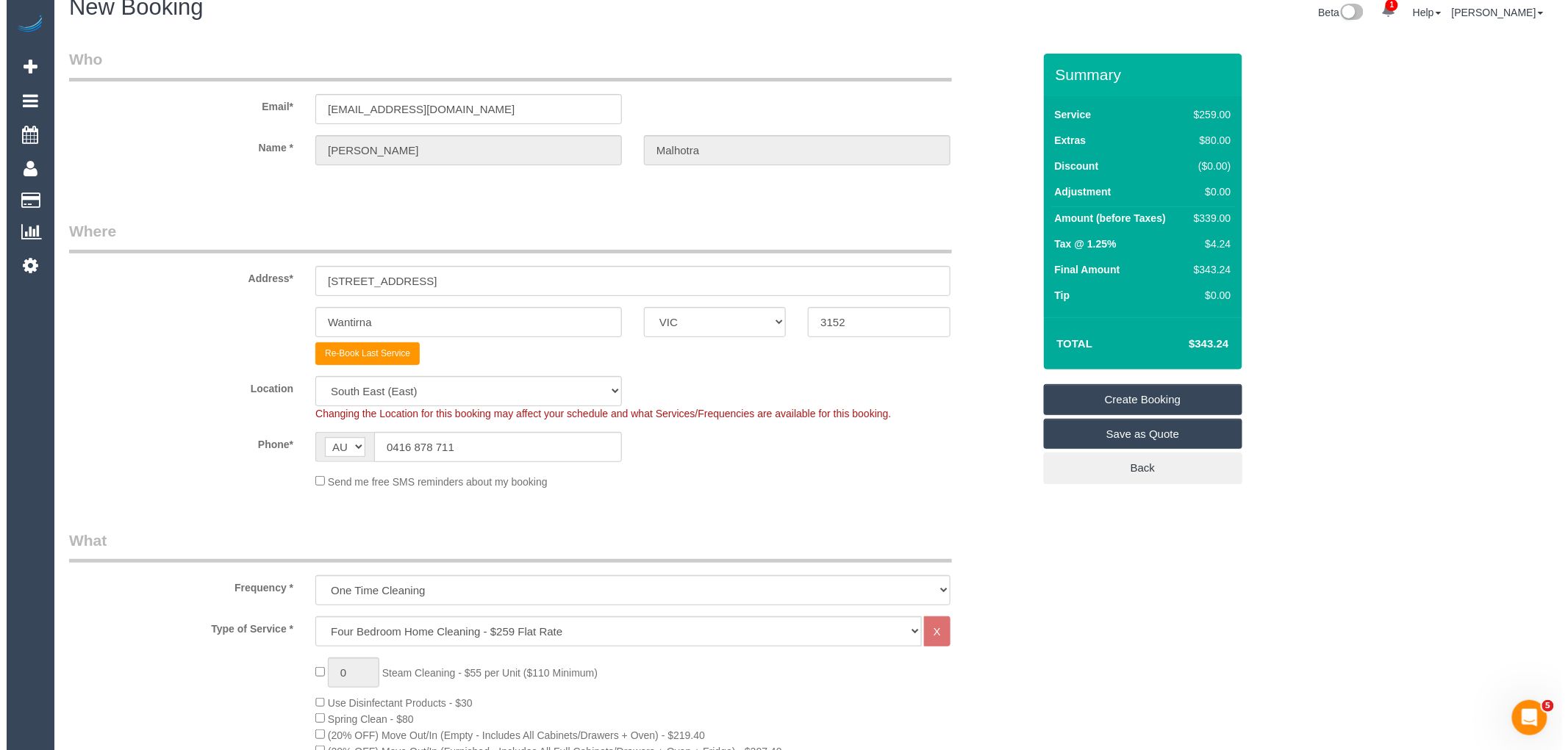
scroll to position [0, 0]
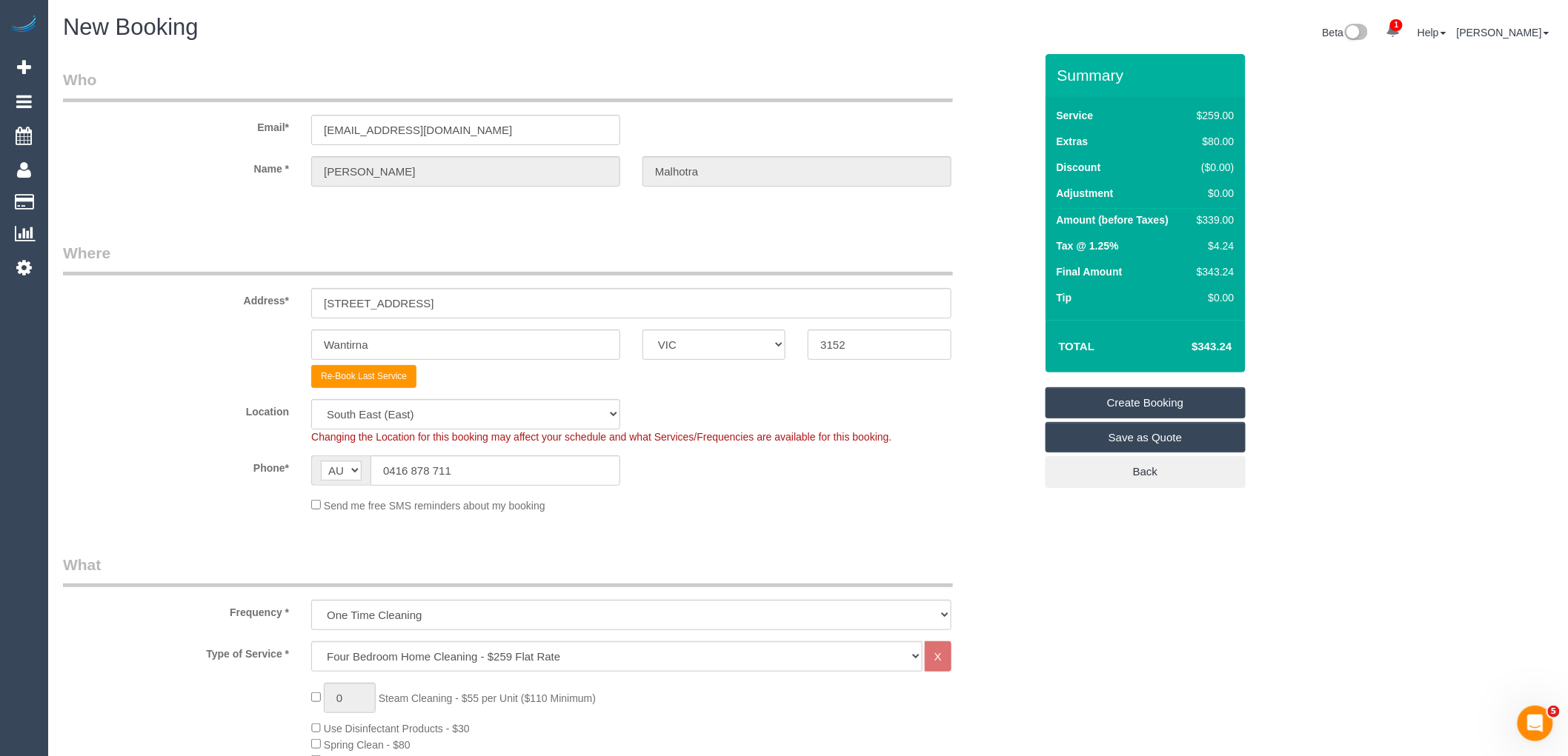
click at [1117, 408] on link "Create Booking" at bounding box center [1146, 403] width 200 height 31
